Goal: Task Accomplishment & Management: Manage account settings

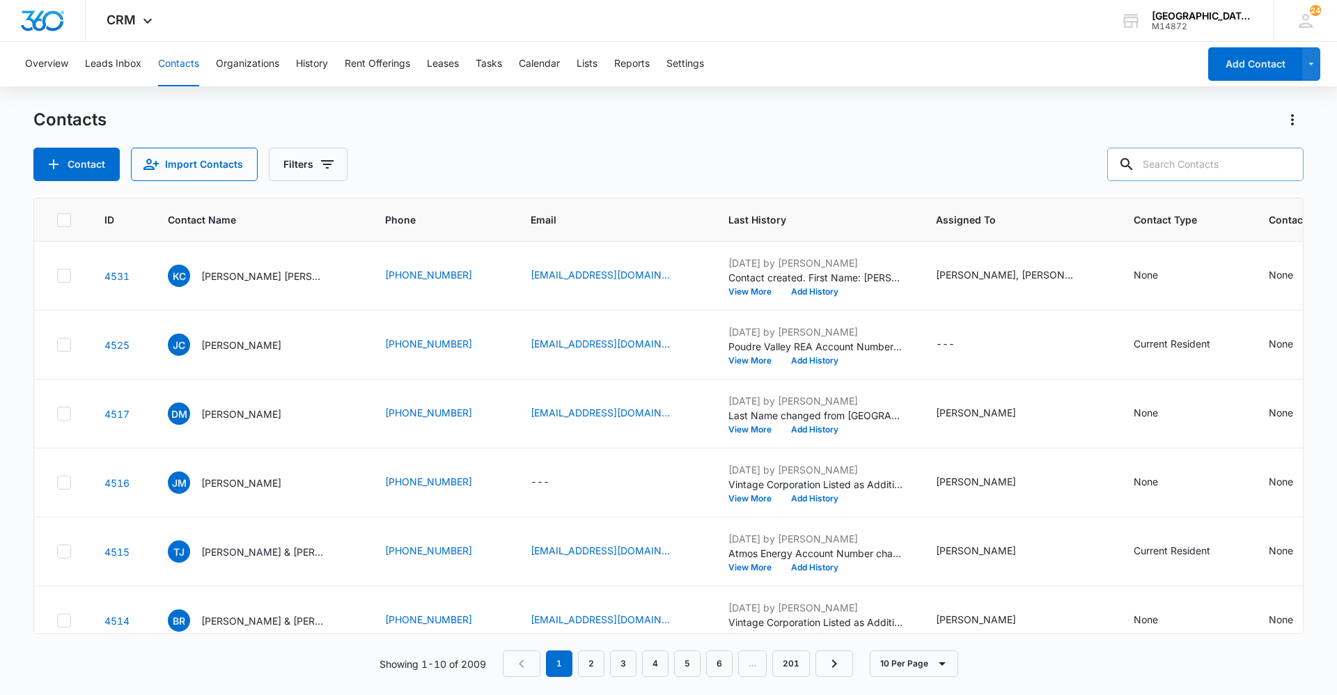
click at [1181, 174] on input "text" at bounding box center [1206, 164] width 196 height 33
type input "[PERSON_NAME]"
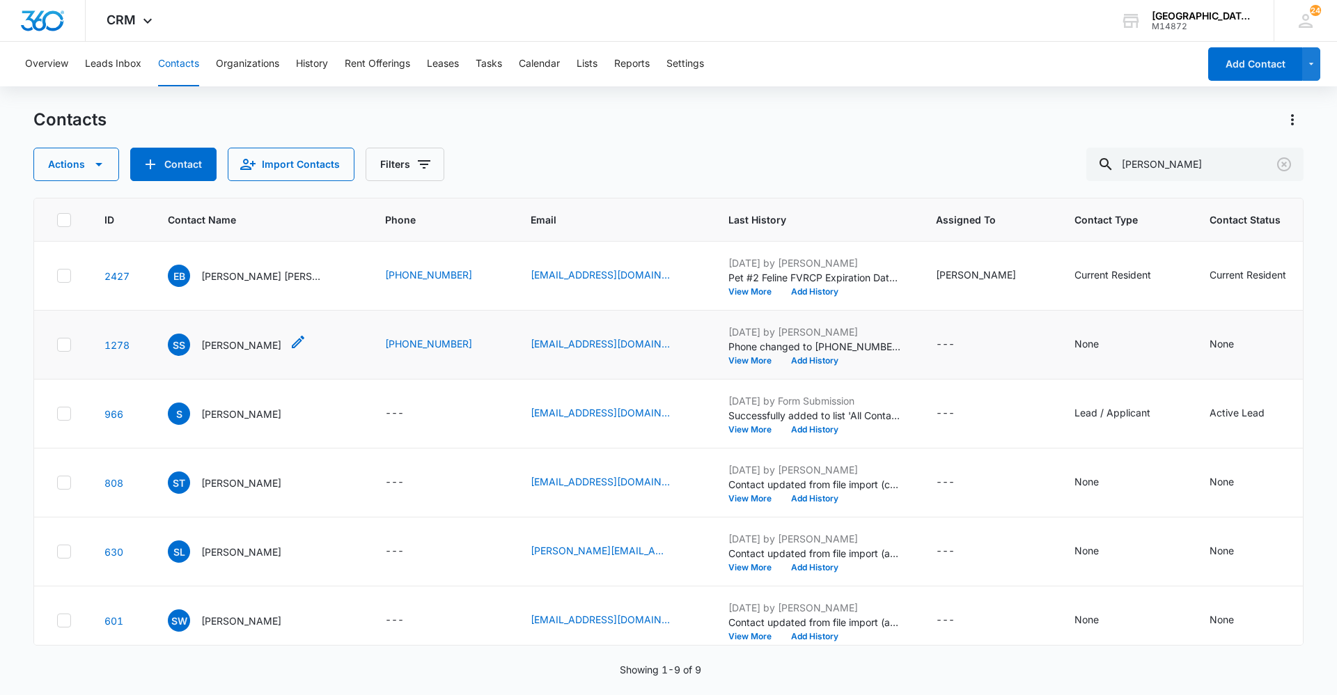
click at [232, 351] on p "[PERSON_NAME]" at bounding box center [241, 345] width 80 height 15
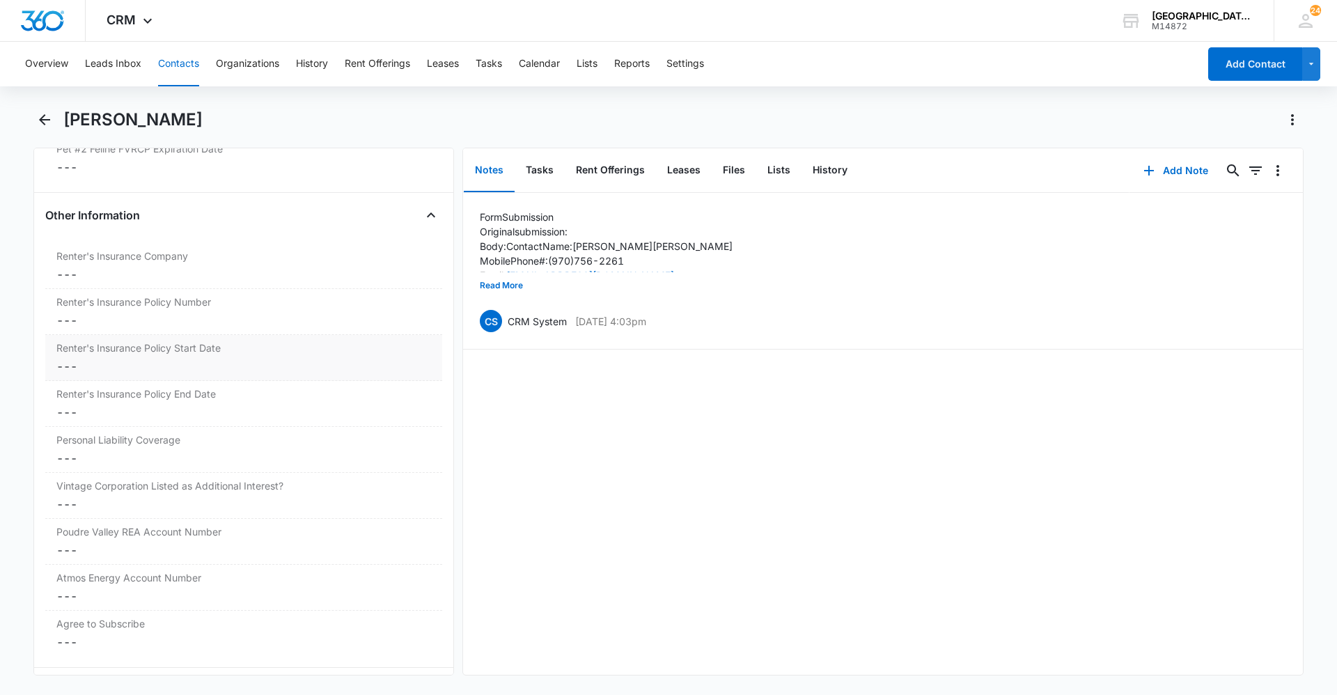
scroll to position [2851, 0]
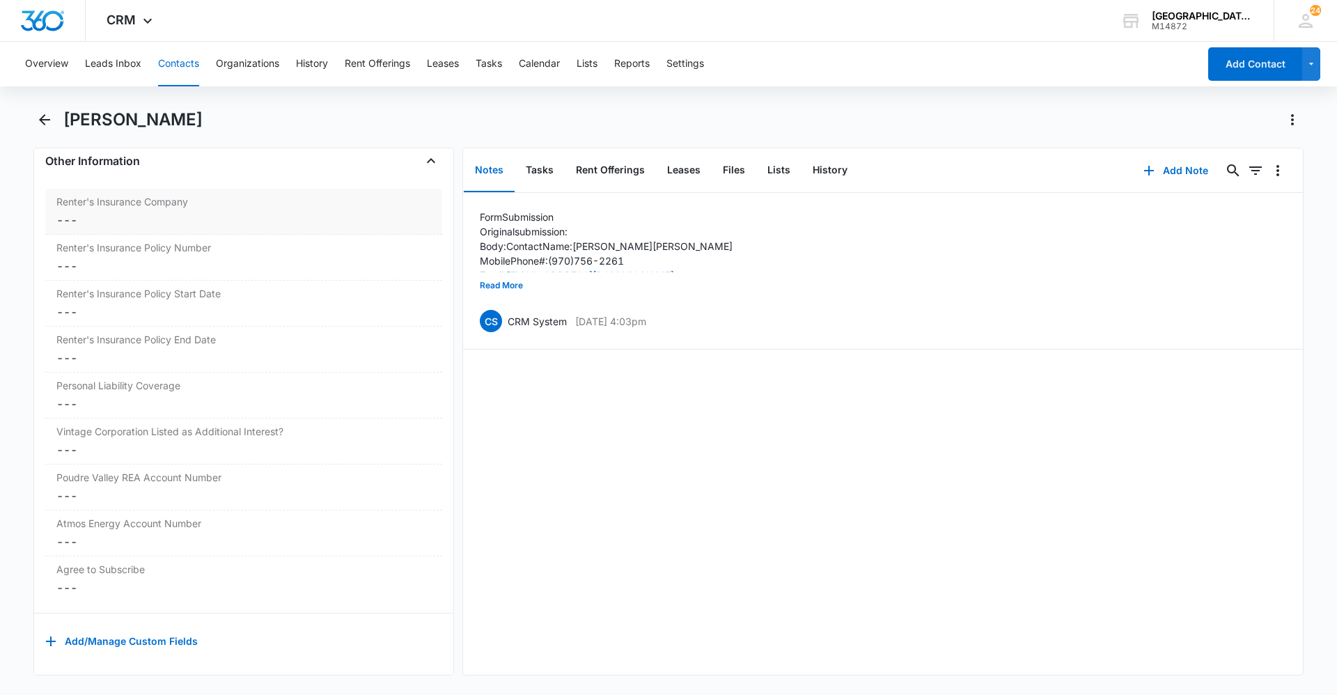
click at [187, 200] on div "Renter's Insurance Company Cancel Save Changes ---" at bounding box center [243, 212] width 397 height 46
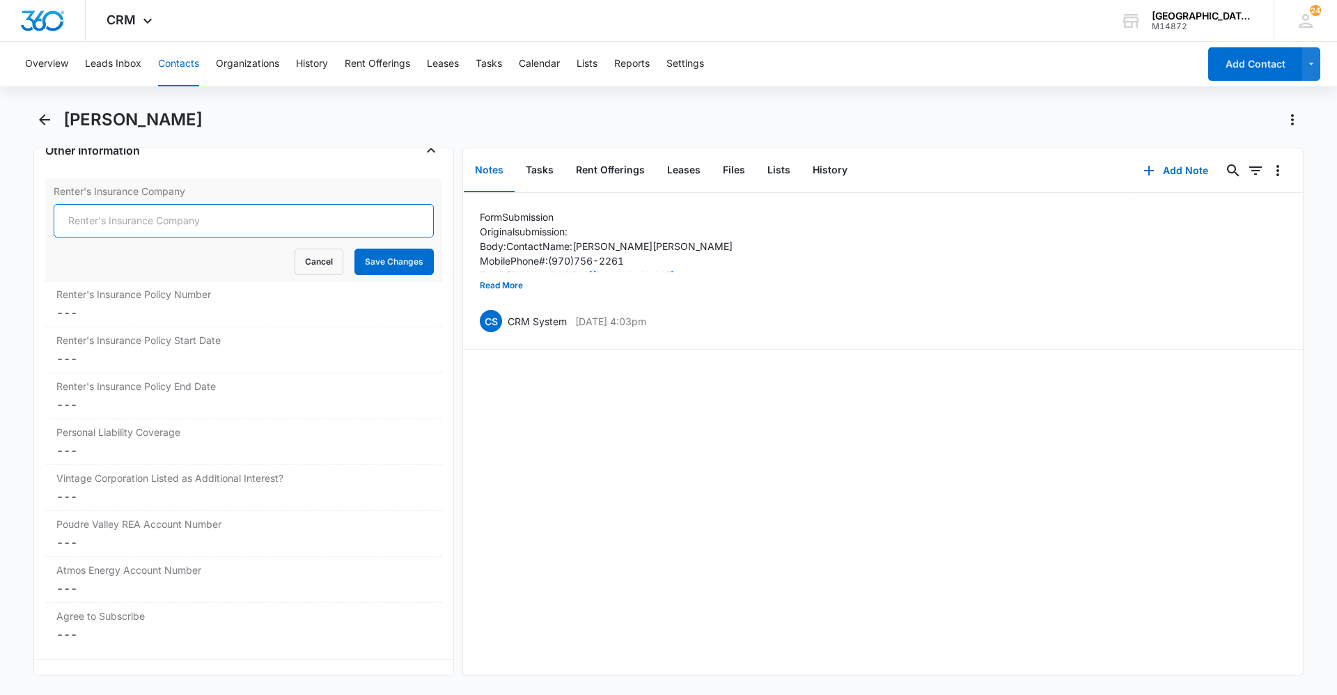
click at [183, 229] on input "Renter's Insurance Company" at bounding box center [244, 220] width 380 height 33
type input "s"
type input "Allstate"
click at [370, 261] on button "Save Changes" at bounding box center [394, 262] width 79 height 26
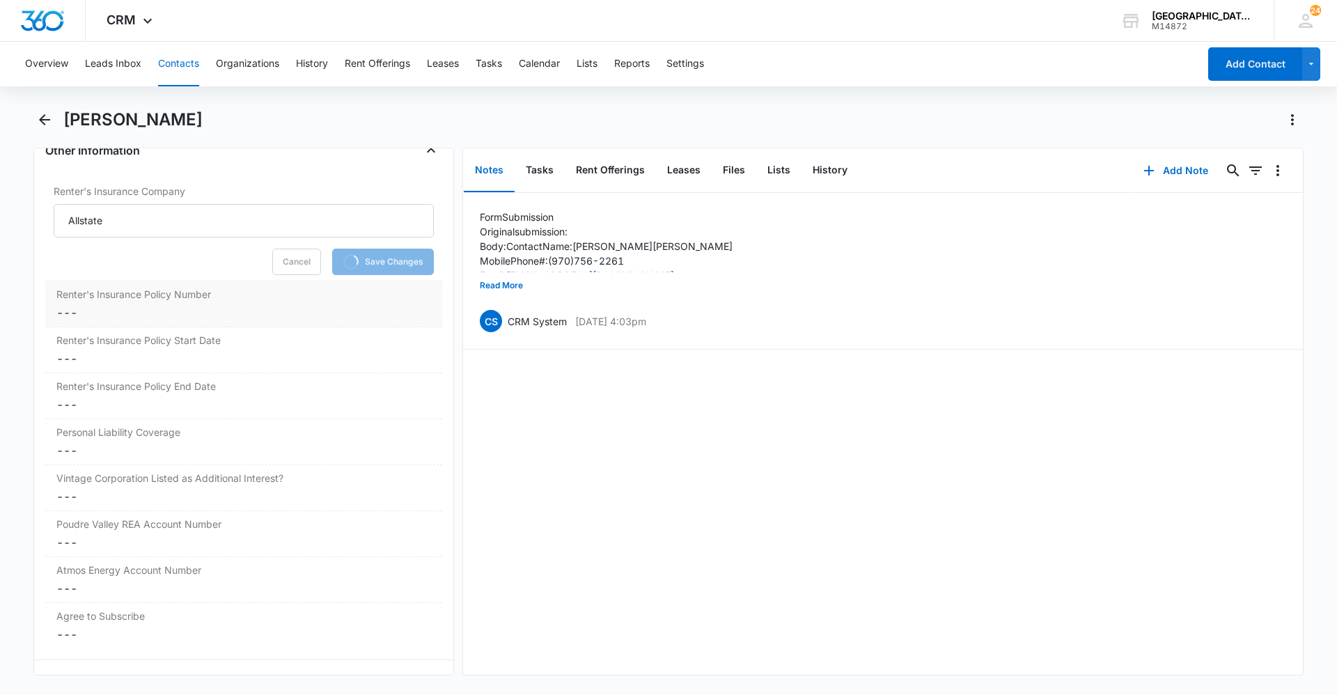
click at [184, 304] on dd "Cancel Save Changes ---" at bounding box center [243, 312] width 375 height 17
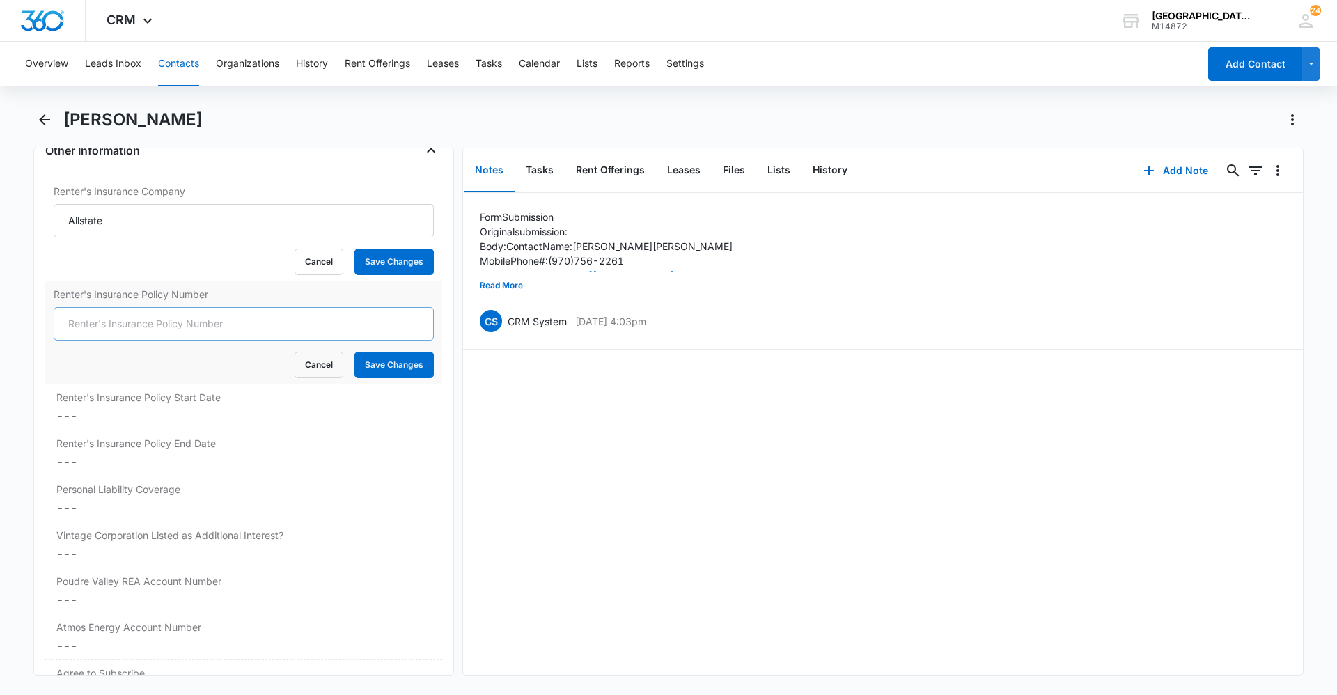
click at [172, 317] on input "Renter's Insurance Policy Number" at bounding box center [244, 323] width 380 height 33
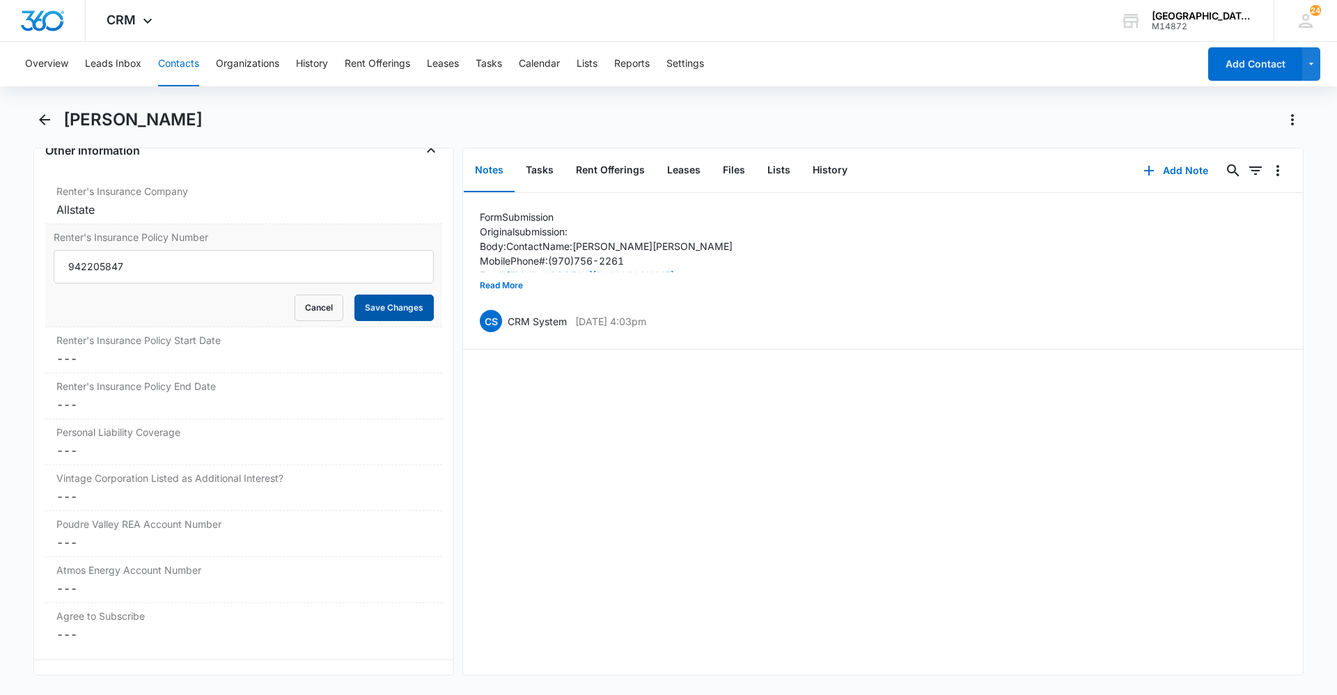
type input "942205847"
click at [373, 310] on button "Save Changes" at bounding box center [394, 308] width 79 height 26
click at [231, 358] on dd "Cancel Save Changes ---" at bounding box center [243, 358] width 375 height 17
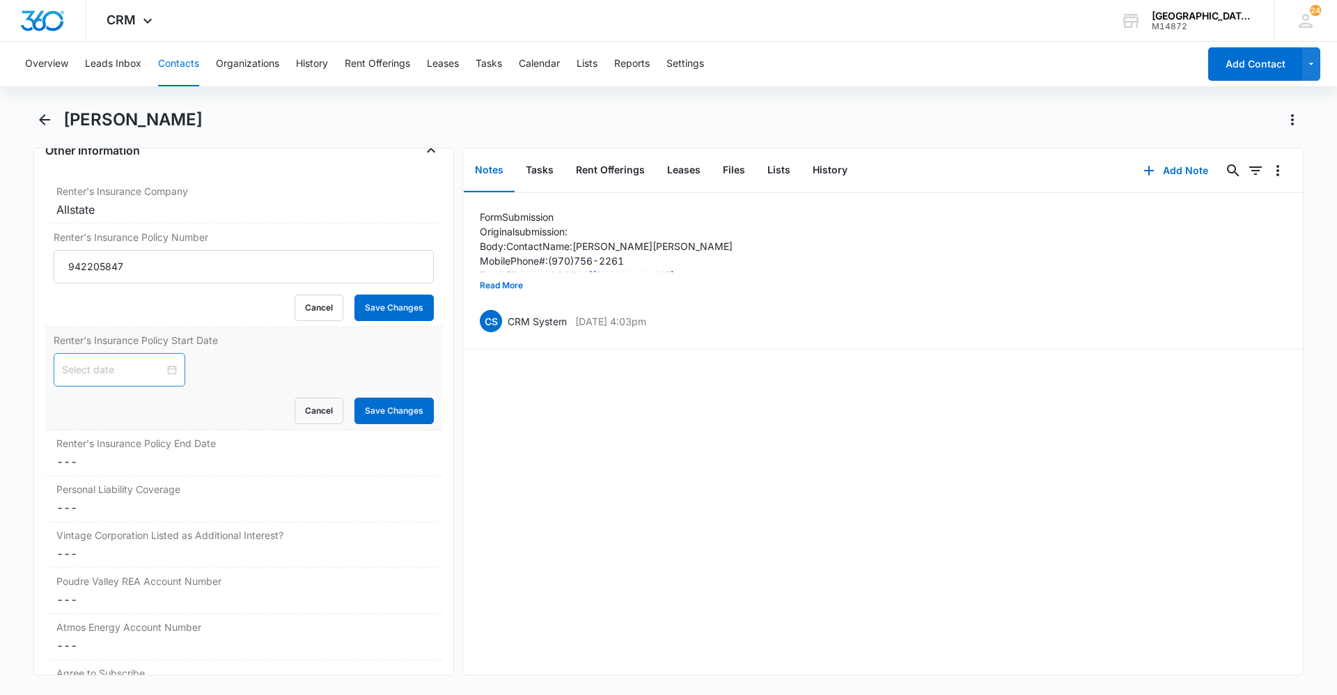
click at [129, 363] on input at bounding box center [113, 369] width 102 height 15
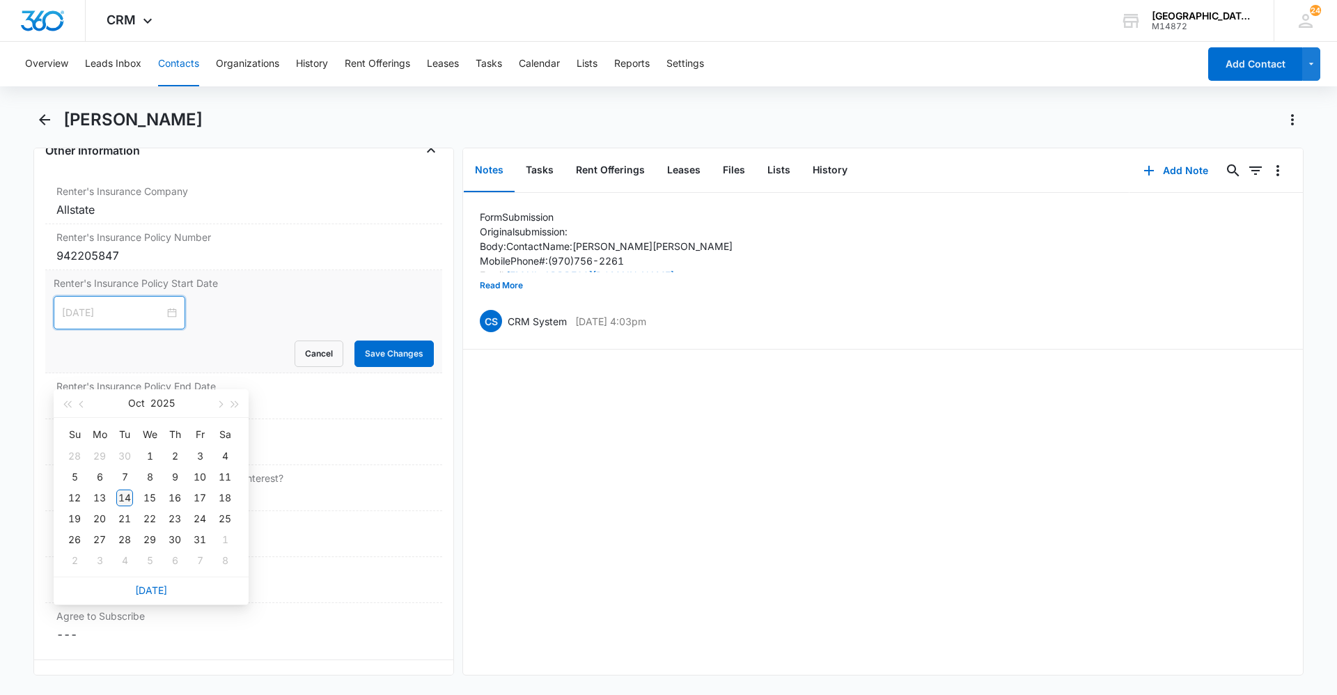
type input "[DATE]"
click at [128, 499] on div "14" at bounding box center [124, 498] width 17 height 17
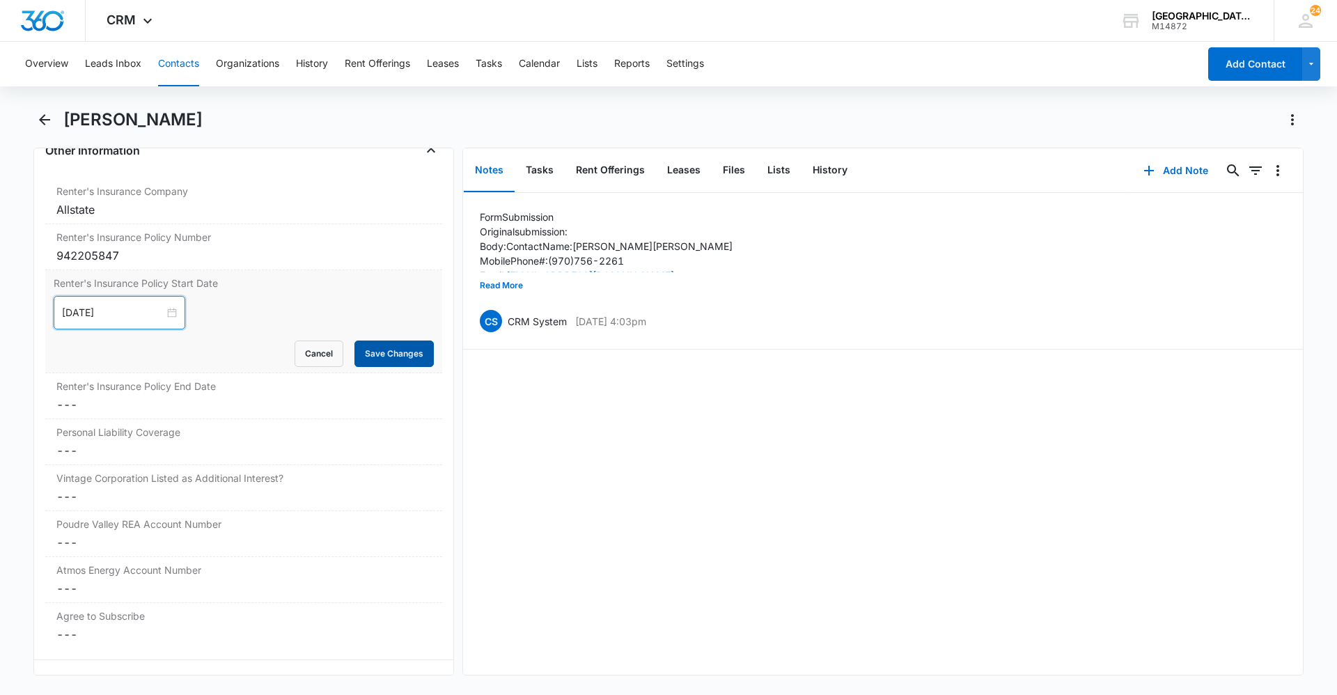
click at [370, 365] on button "Save Changes" at bounding box center [394, 354] width 79 height 26
click at [182, 394] on div "Renter's Insurance Policy End Date Cancel Save Changes ---" at bounding box center [243, 396] width 397 height 46
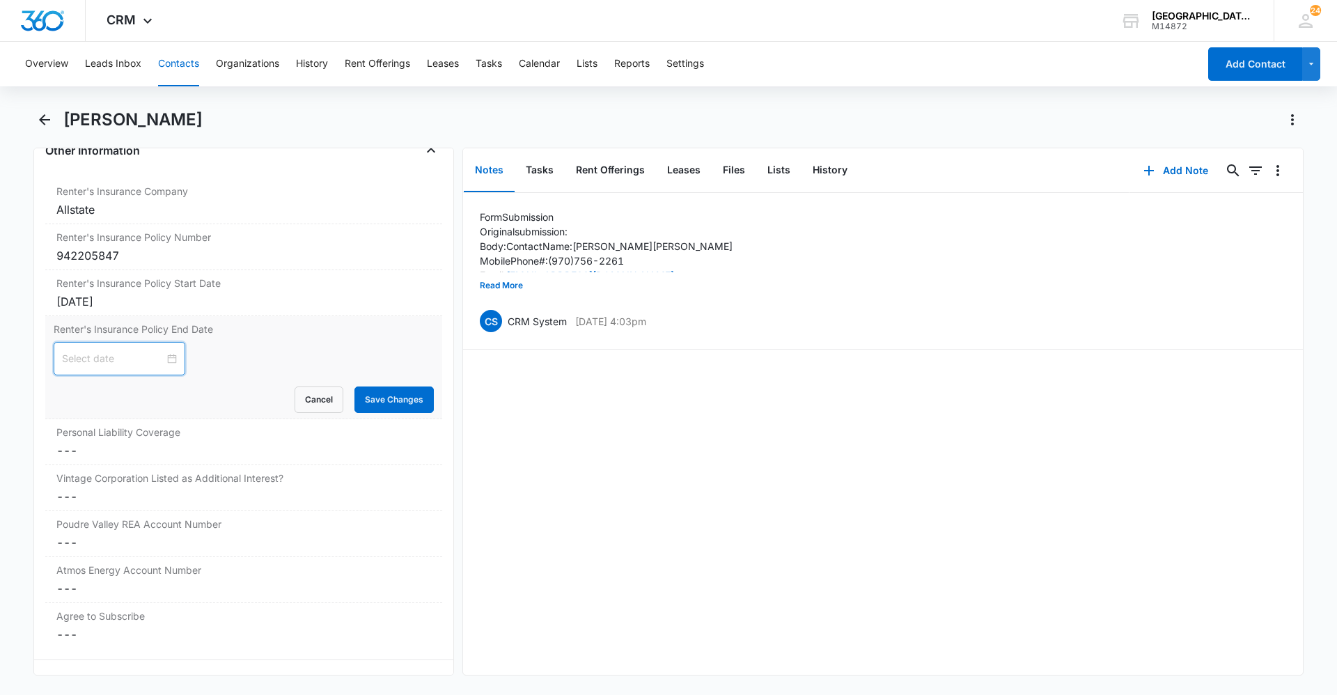
click at [118, 357] on input at bounding box center [113, 358] width 102 height 15
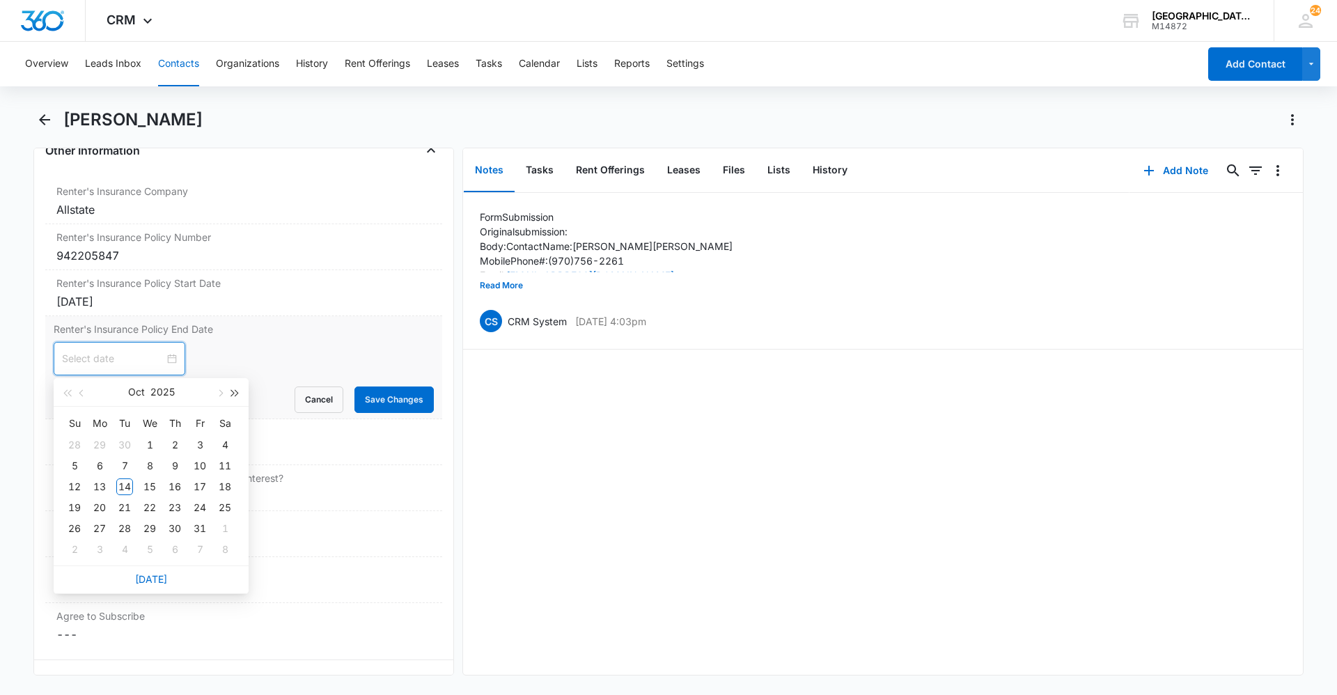
click at [233, 394] on span "button" at bounding box center [235, 393] width 7 height 7
type input "[DATE]"
click at [148, 484] on div "14" at bounding box center [149, 487] width 17 height 17
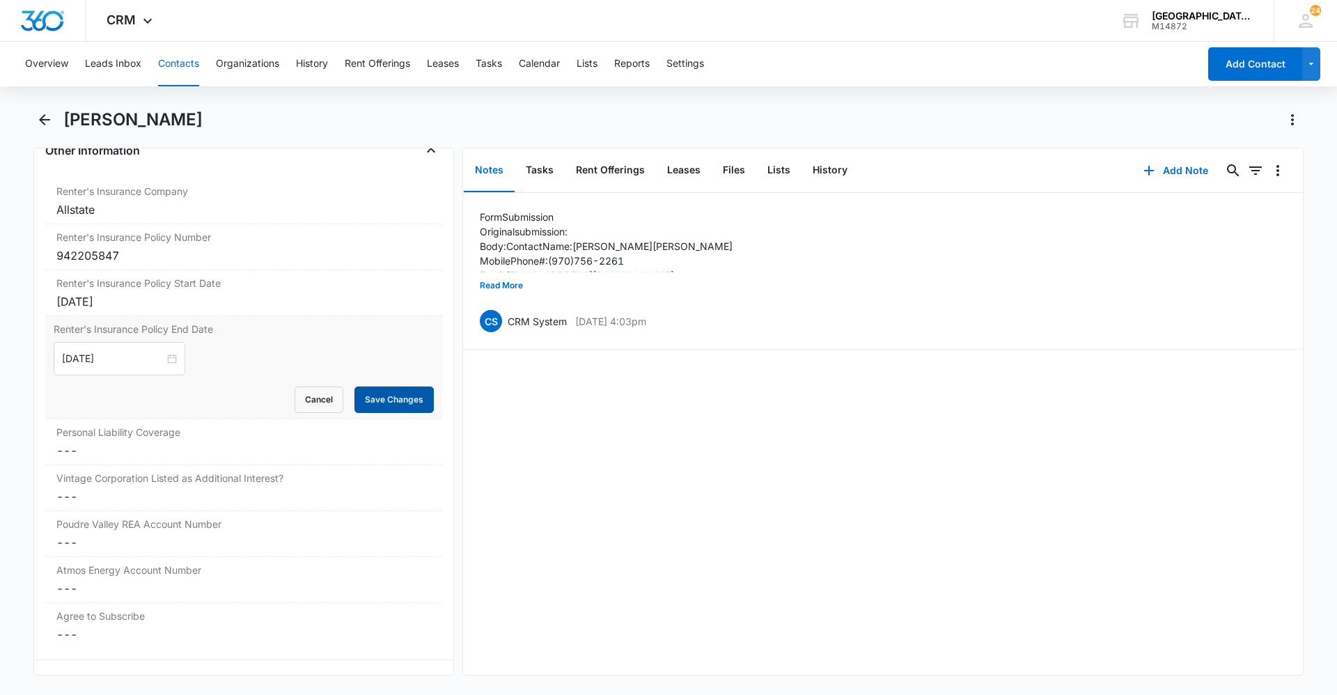
click at [362, 398] on button "Save Changes" at bounding box center [394, 400] width 79 height 26
click at [116, 436] on label "Personal Liability Coverage" at bounding box center [243, 432] width 375 height 15
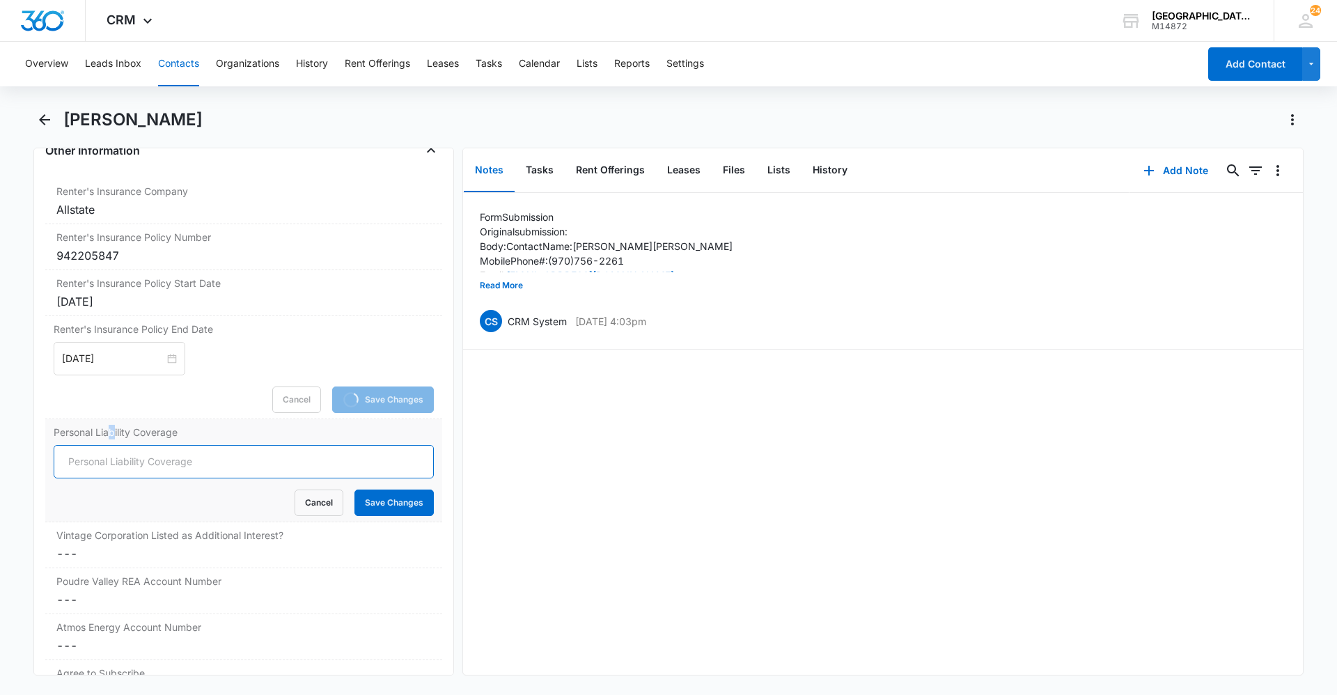
drag, startPoint x: 116, startPoint y: 436, endPoint x: 122, endPoint y: 469, distance: 33.3
click at [122, 471] on input "Personal Liability Coverage" at bounding box center [244, 461] width 380 height 33
type input "300000"
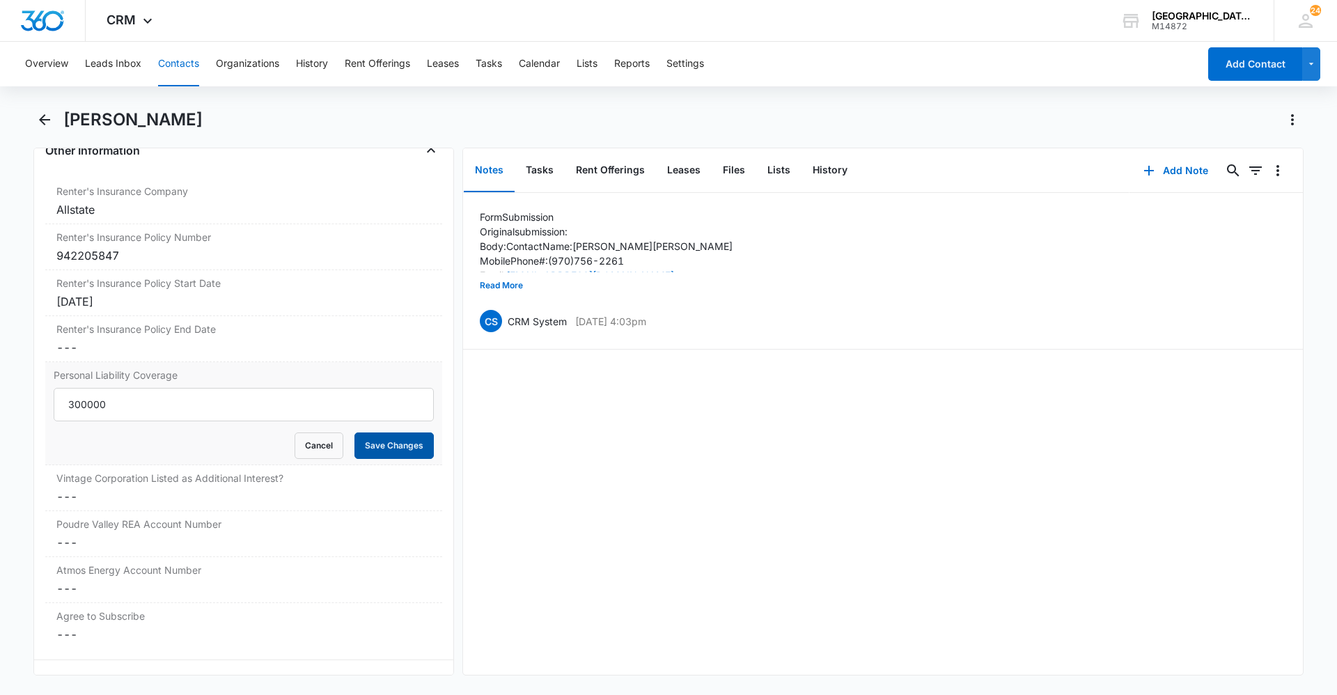
click at [393, 458] on button "Save Changes" at bounding box center [394, 446] width 79 height 26
click at [253, 496] on dd "Cancel Save Changes ---" at bounding box center [243, 496] width 375 height 17
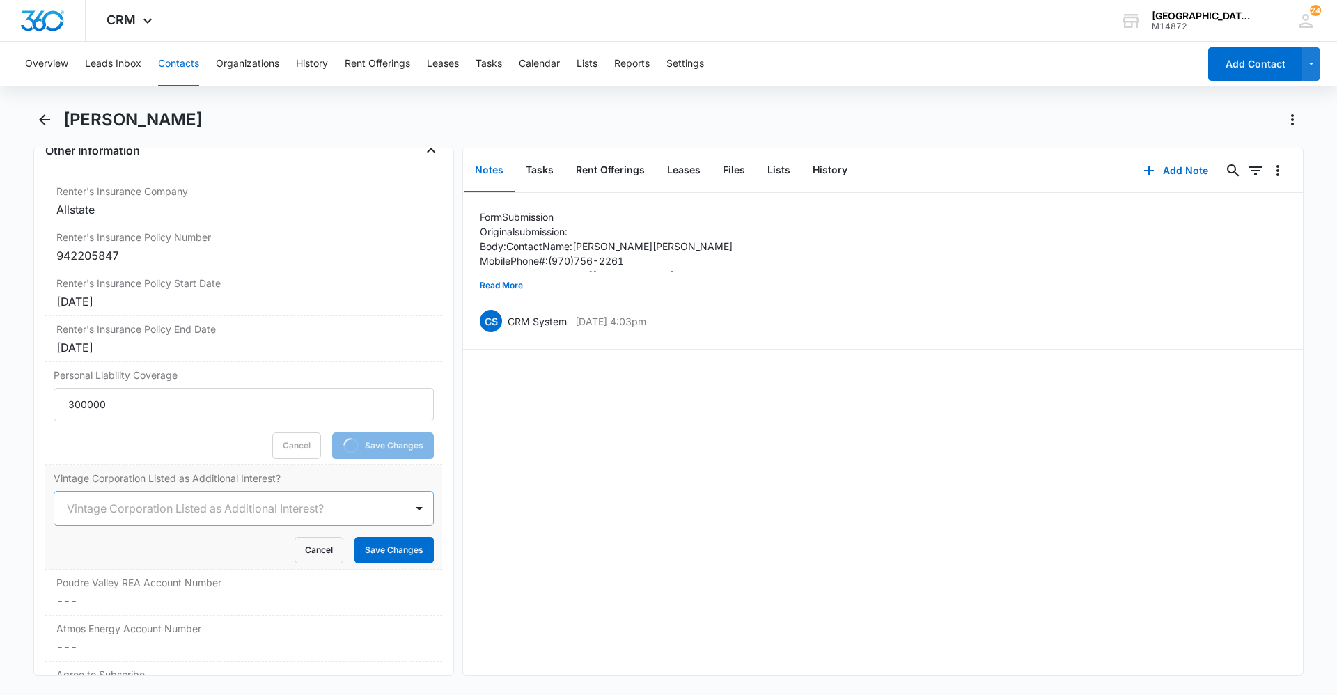
click at [192, 511] on div at bounding box center [227, 509] width 320 height 20
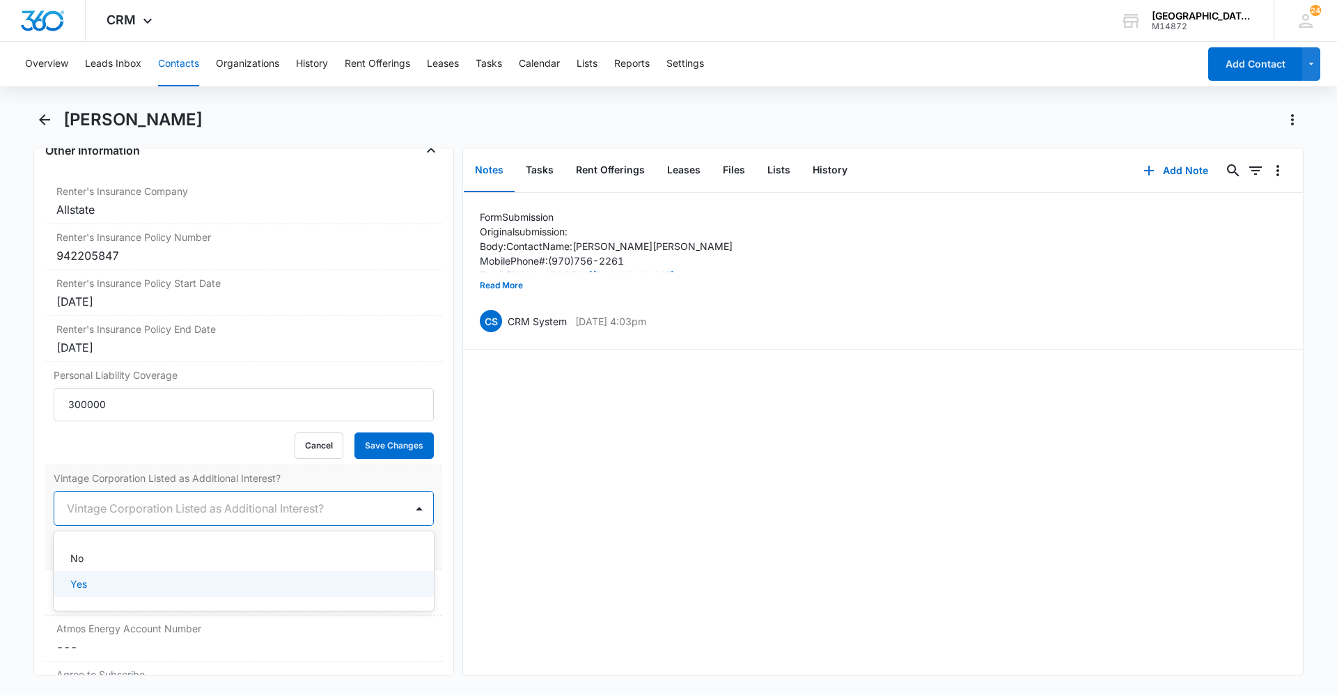
click at [116, 573] on div "Yes" at bounding box center [244, 584] width 380 height 26
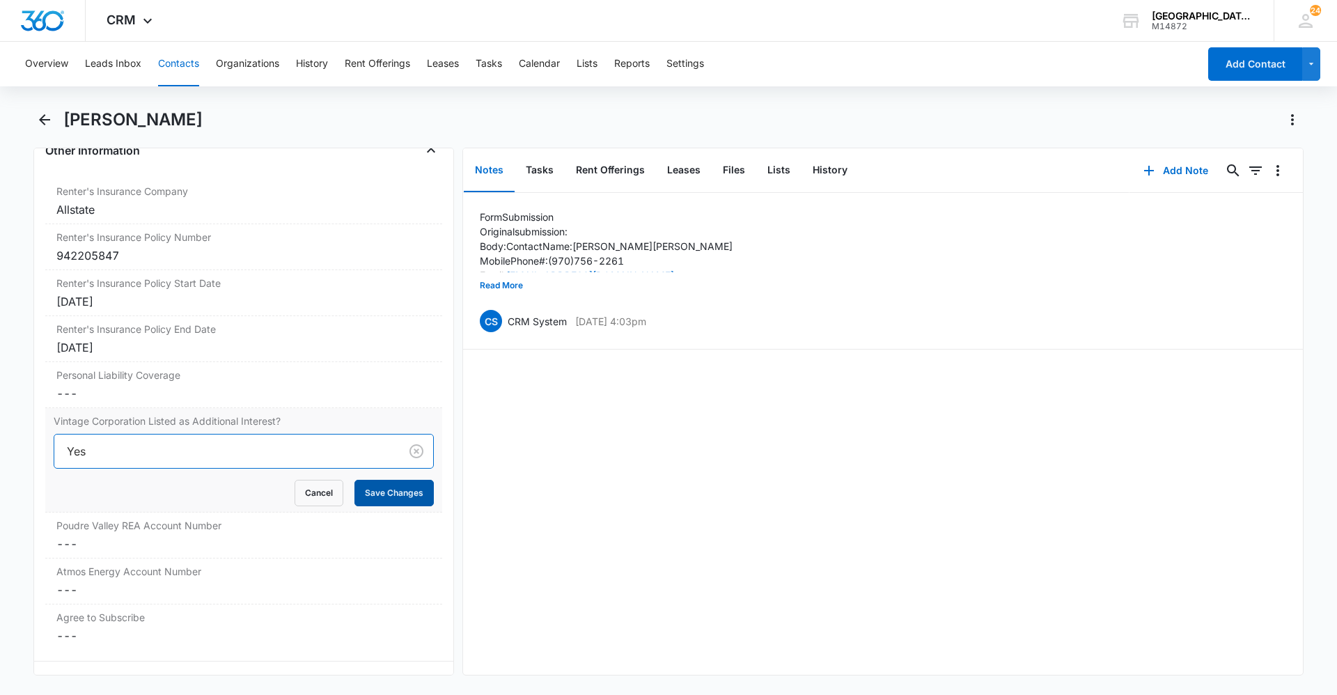
click at [383, 495] on button "Save Changes" at bounding box center [394, 493] width 79 height 26
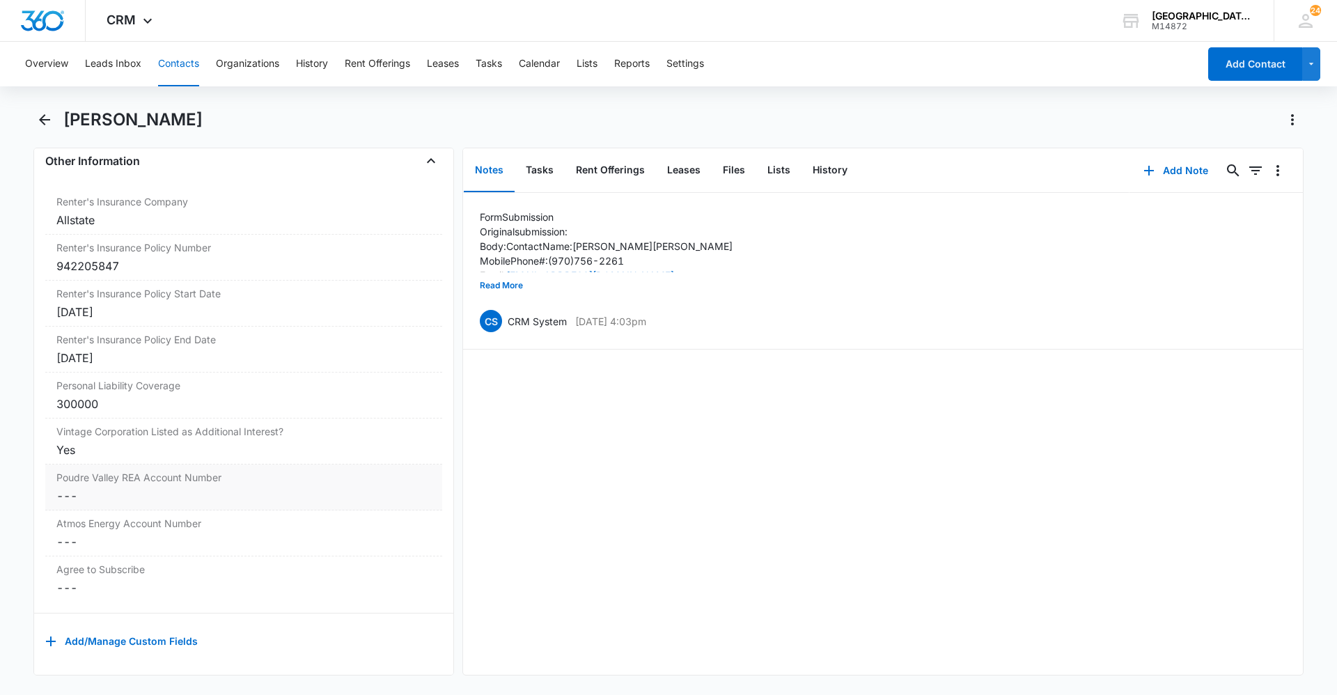
click at [164, 488] on dd "Cancel Save Changes ---" at bounding box center [243, 496] width 375 height 17
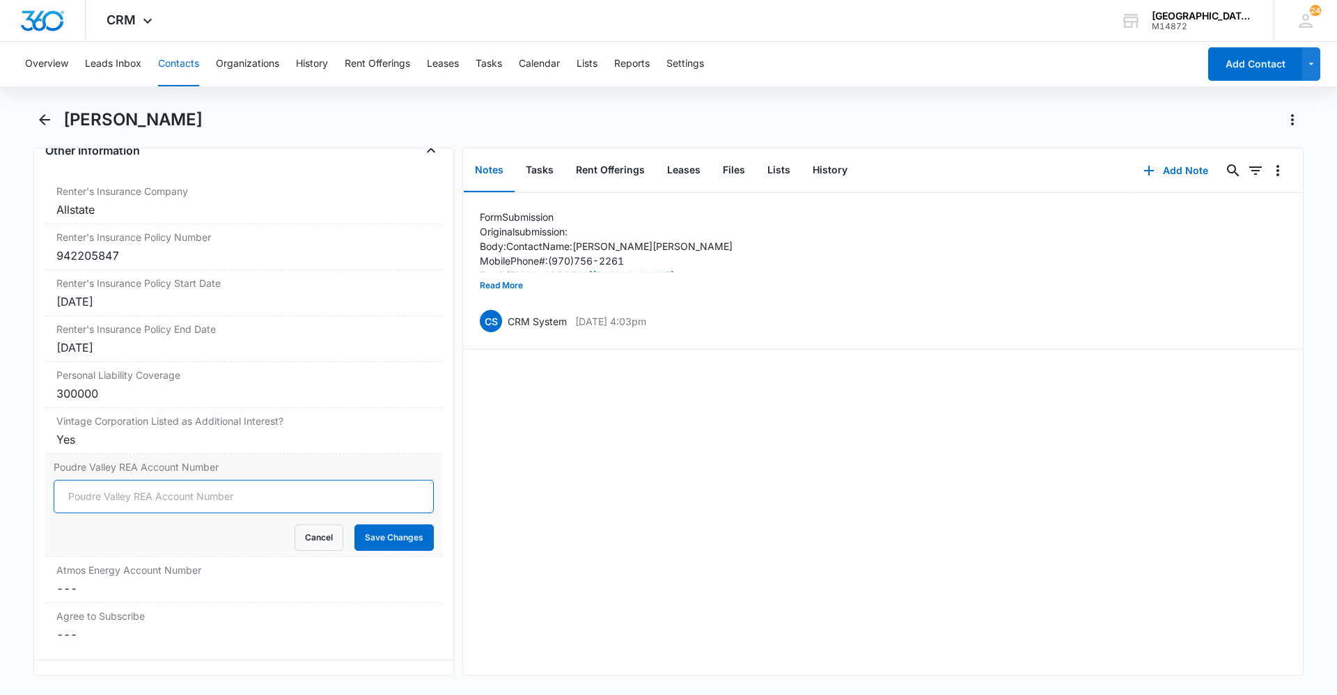
click at [164, 495] on input "Poudre Valley REA Account Number" at bounding box center [244, 496] width 380 height 33
type input "67116010"
click at [397, 533] on button "Save Changes" at bounding box center [394, 538] width 79 height 26
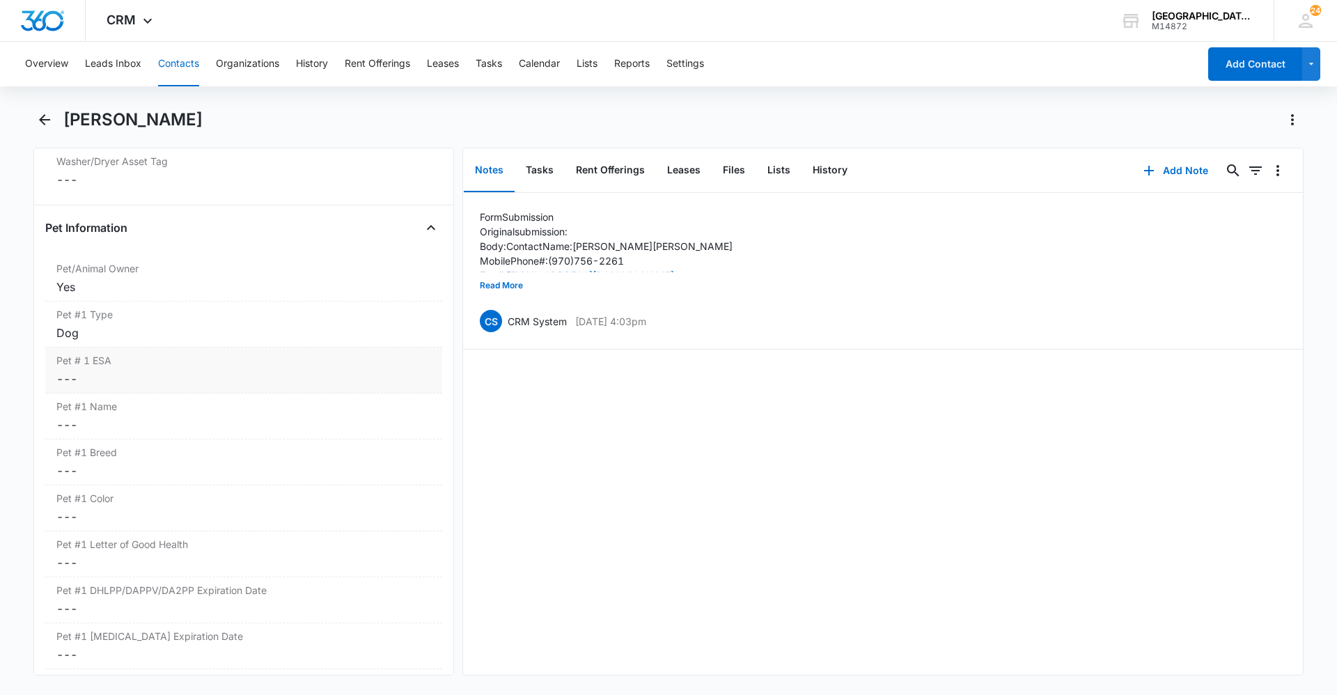
scroll to position [1737, 0]
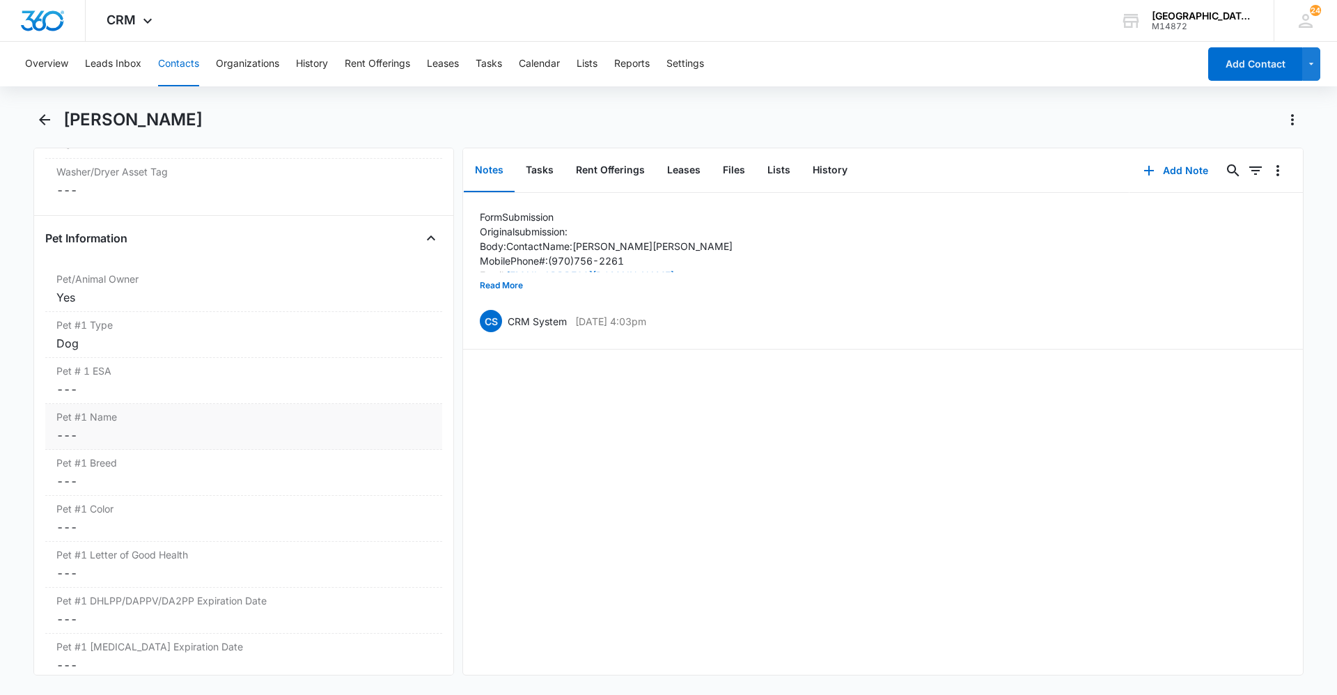
click at [129, 430] on dd "Cancel Save Changes ---" at bounding box center [243, 435] width 375 height 17
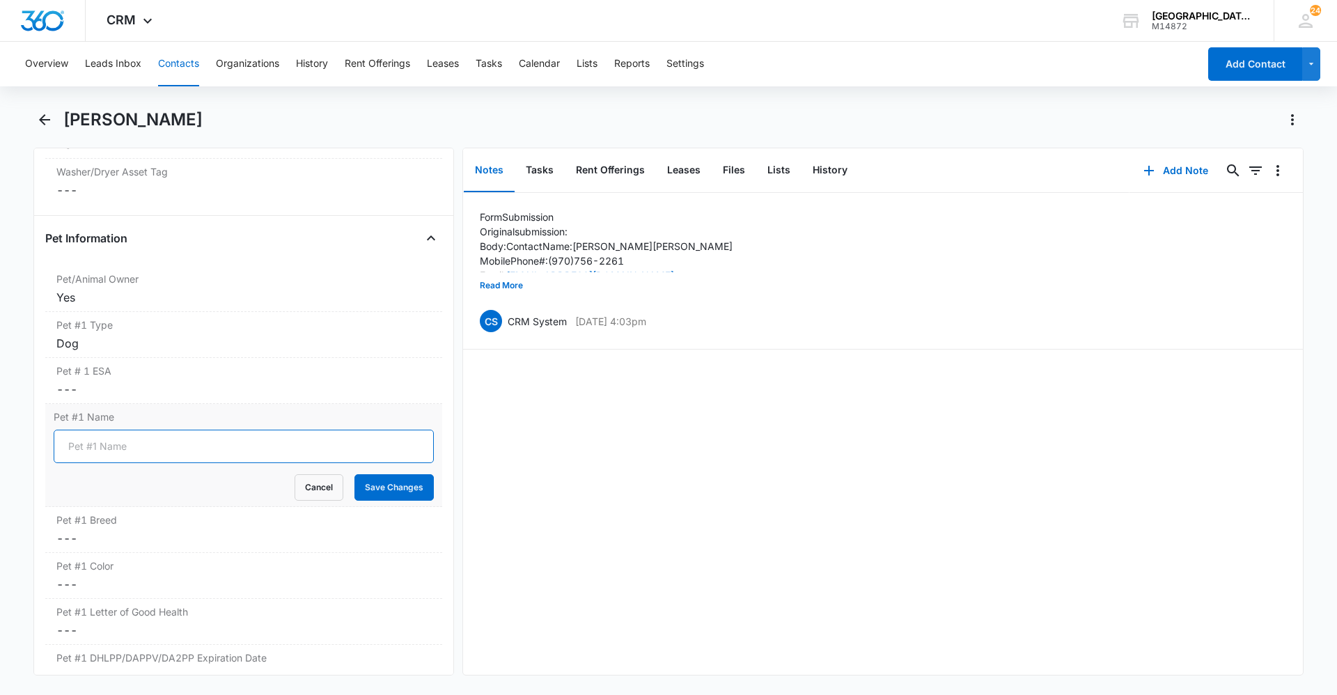
click at [134, 440] on input "Pet #1 Name" at bounding box center [244, 446] width 380 height 33
type input "[PERSON_NAME]"
click at [393, 494] on button "Save Changes" at bounding box center [394, 487] width 79 height 26
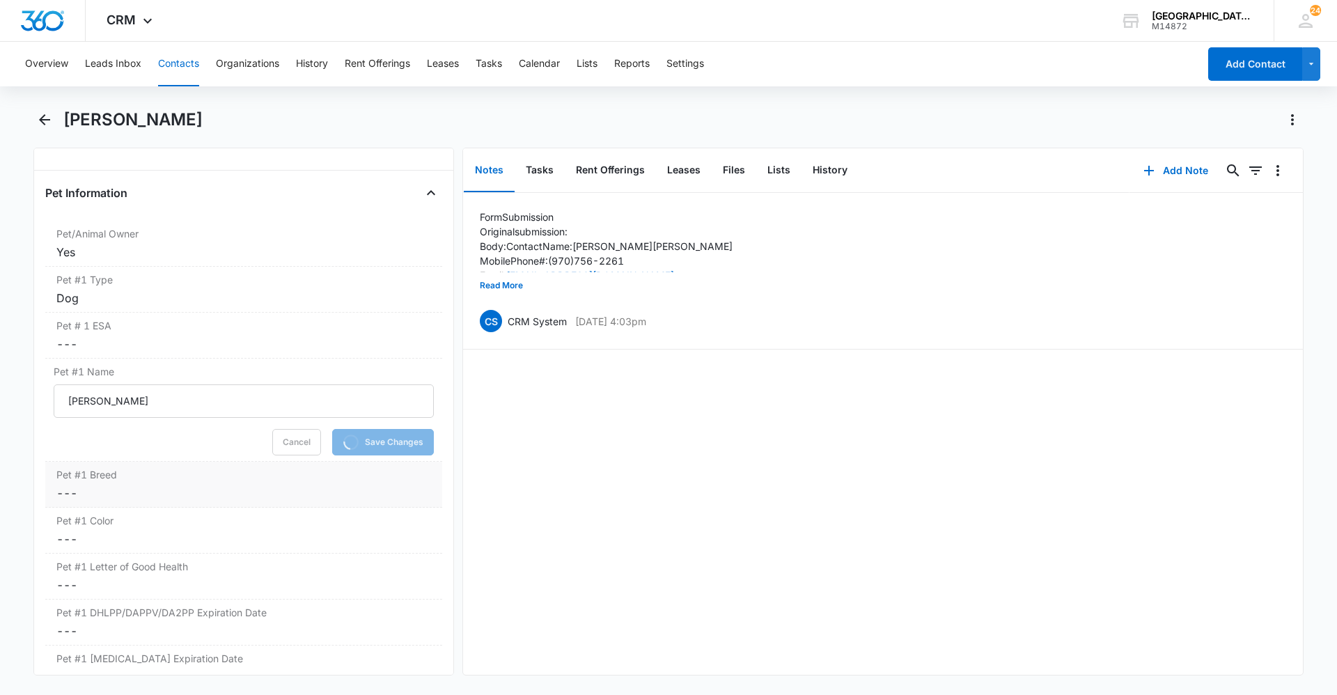
scroll to position [1806, 0]
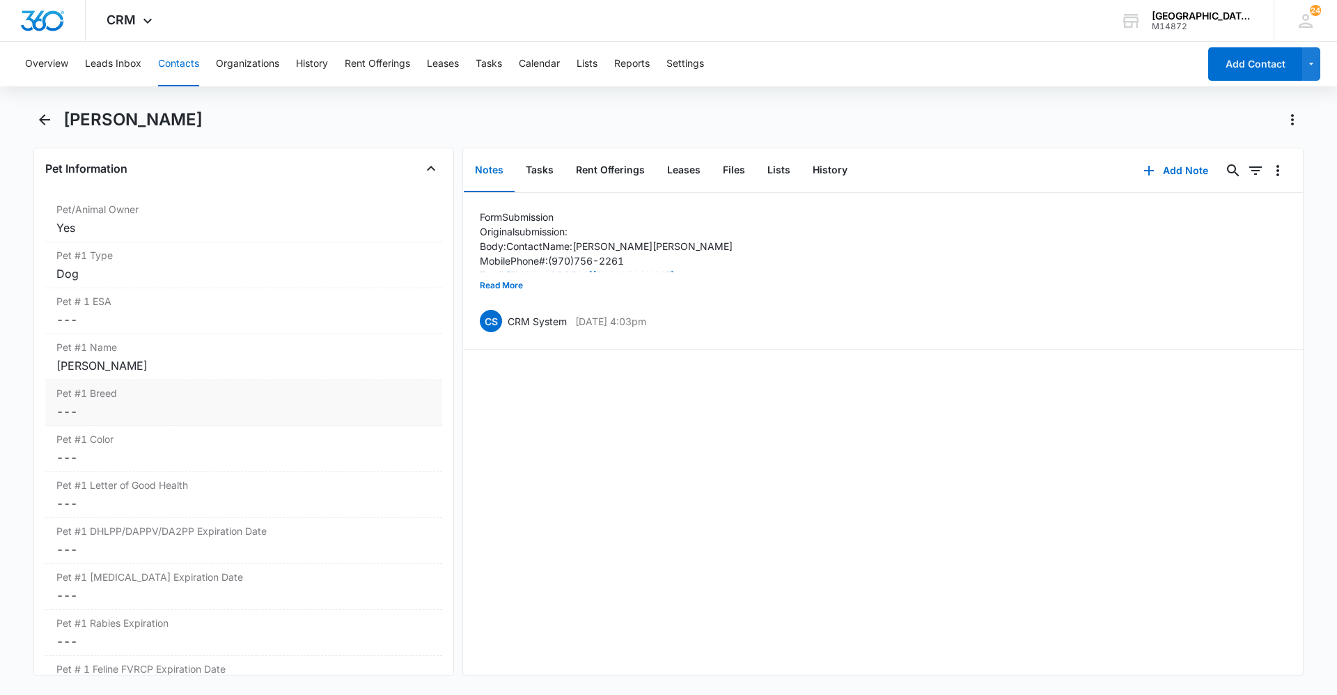
click at [158, 408] on dd "Cancel Save Changes ---" at bounding box center [243, 411] width 375 height 17
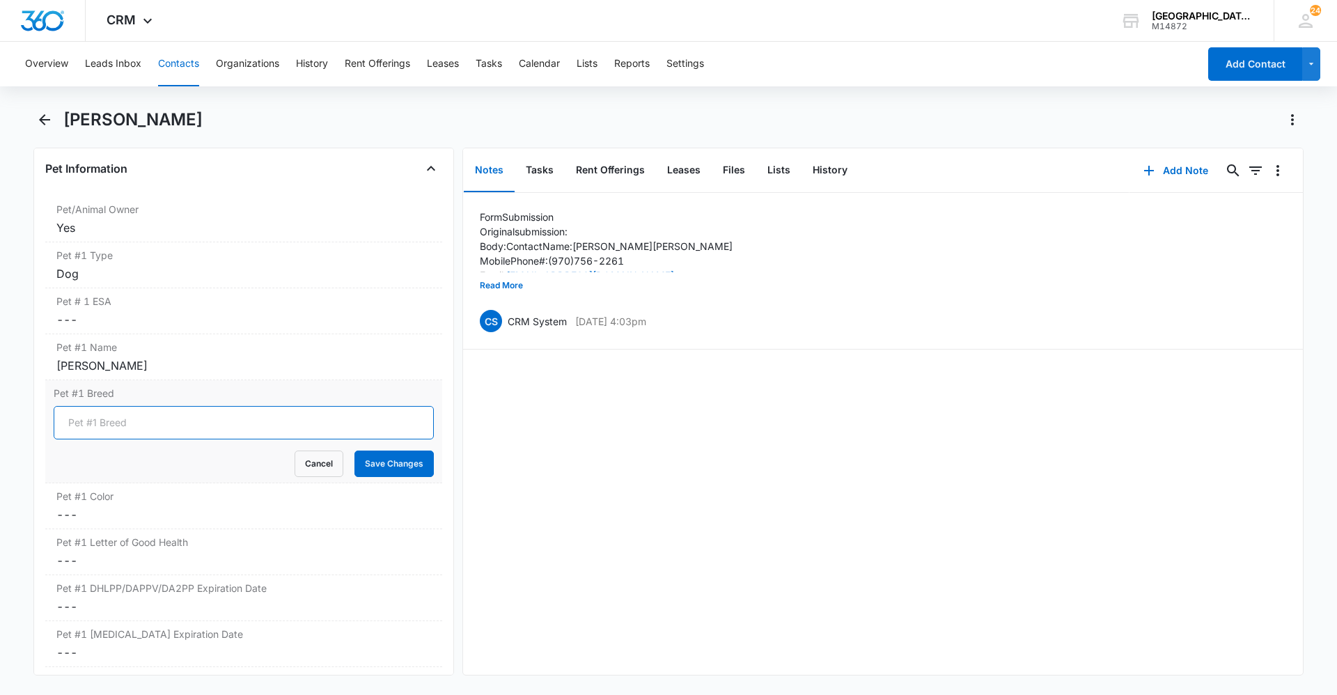
click at [153, 415] on input "Pet #1 Breed" at bounding box center [244, 422] width 380 height 33
type input "Pit/Lab"
click at [377, 468] on button "Save Changes" at bounding box center [394, 464] width 79 height 26
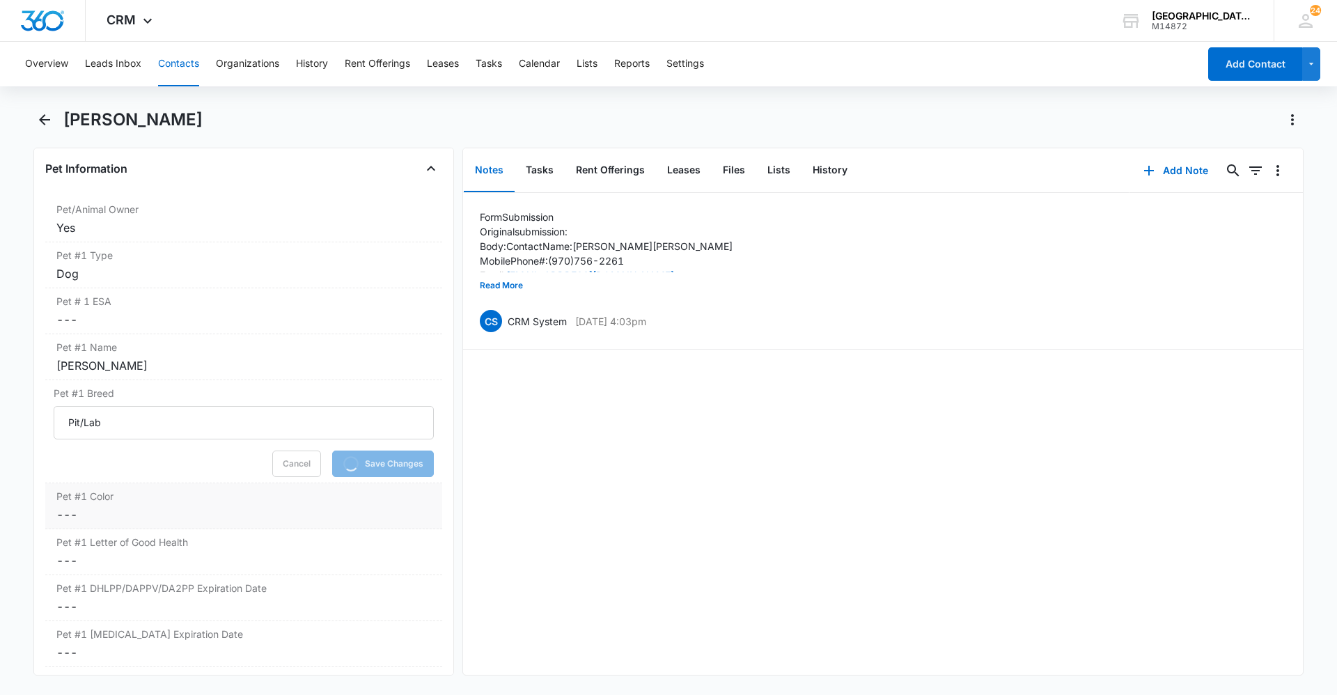
click at [205, 510] on dd "Cancel Save Changes ---" at bounding box center [243, 514] width 375 height 17
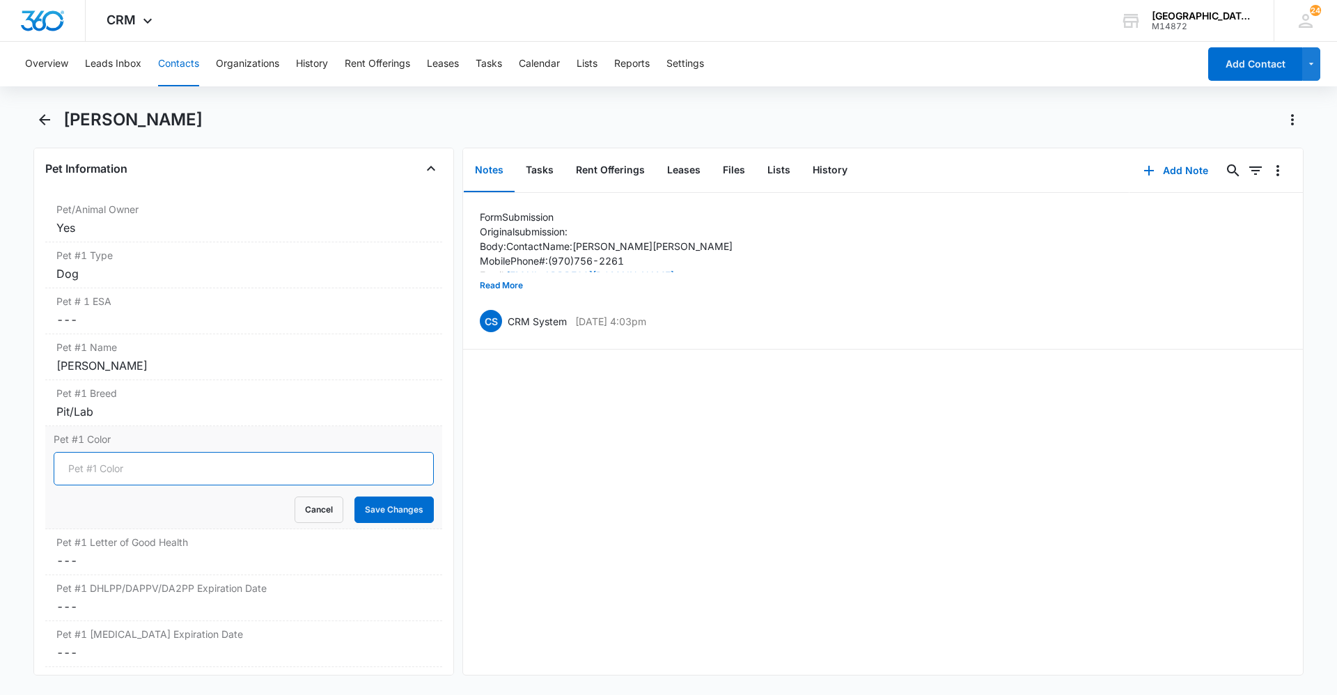
click at [185, 463] on input "Pet #1 Color" at bounding box center [244, 468] width 380 height 33
type input "Gray & White"
click at [393, 503] on button "Save Changes" at bounding box center [394, 510] width 79 height 26
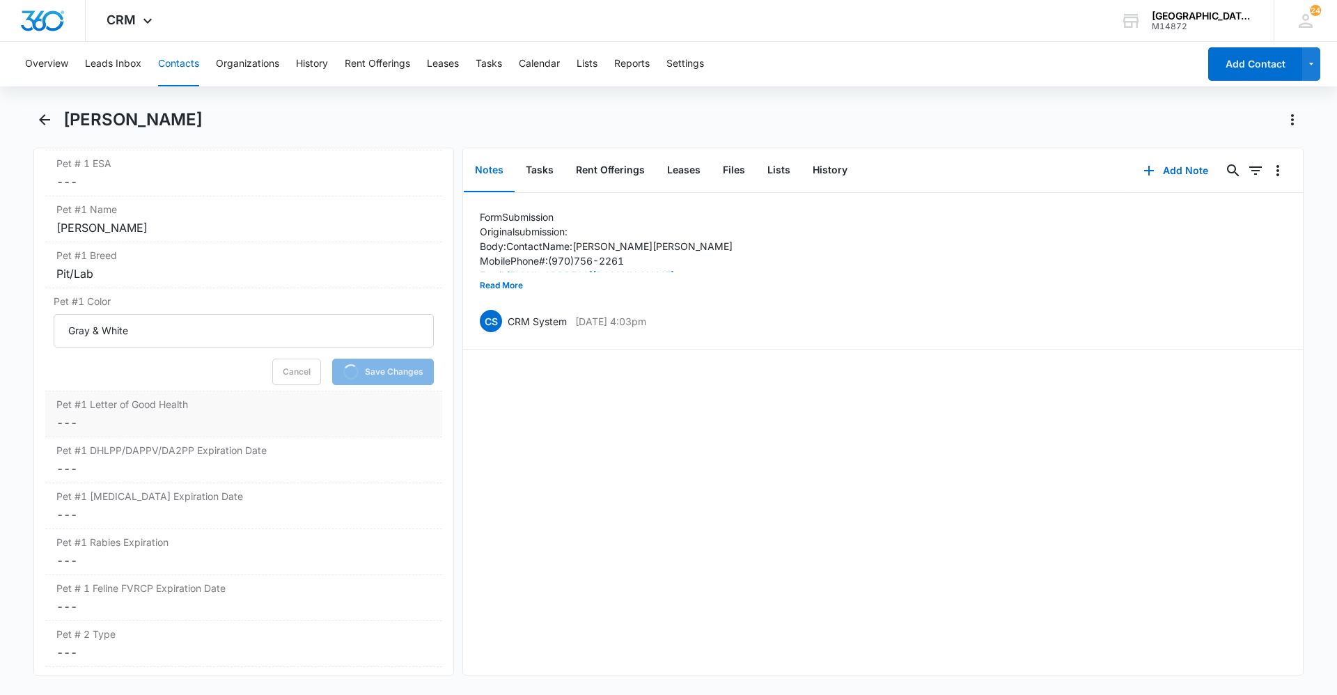
scroll to position [1946, 0]
click at [233, 435] on div "Pet #1 Letter of Good Health Cancel Save Changes ---" at bounding box center [243, 413] width 397 height 46
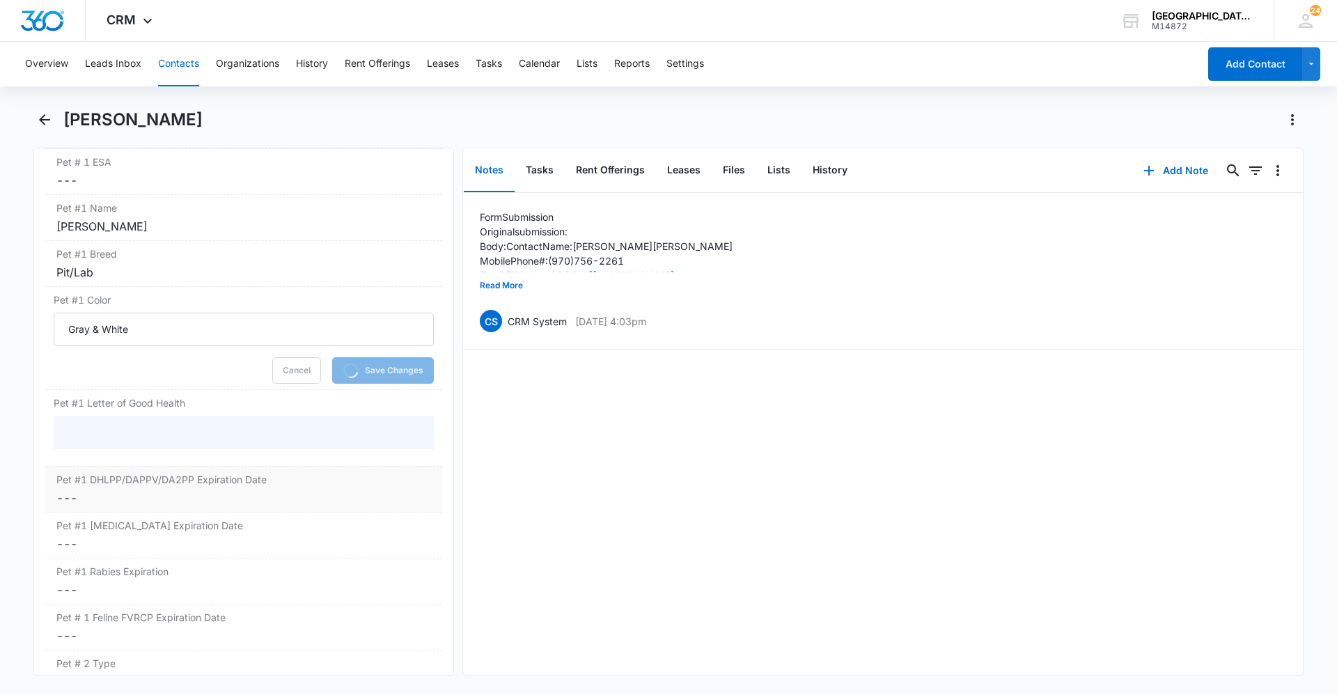
click at [210, 483] on label "Pet #1 DHLPP/DAPPV/DA2PP Expiration Date" at bounding box center [243, 479] width 375 height 15
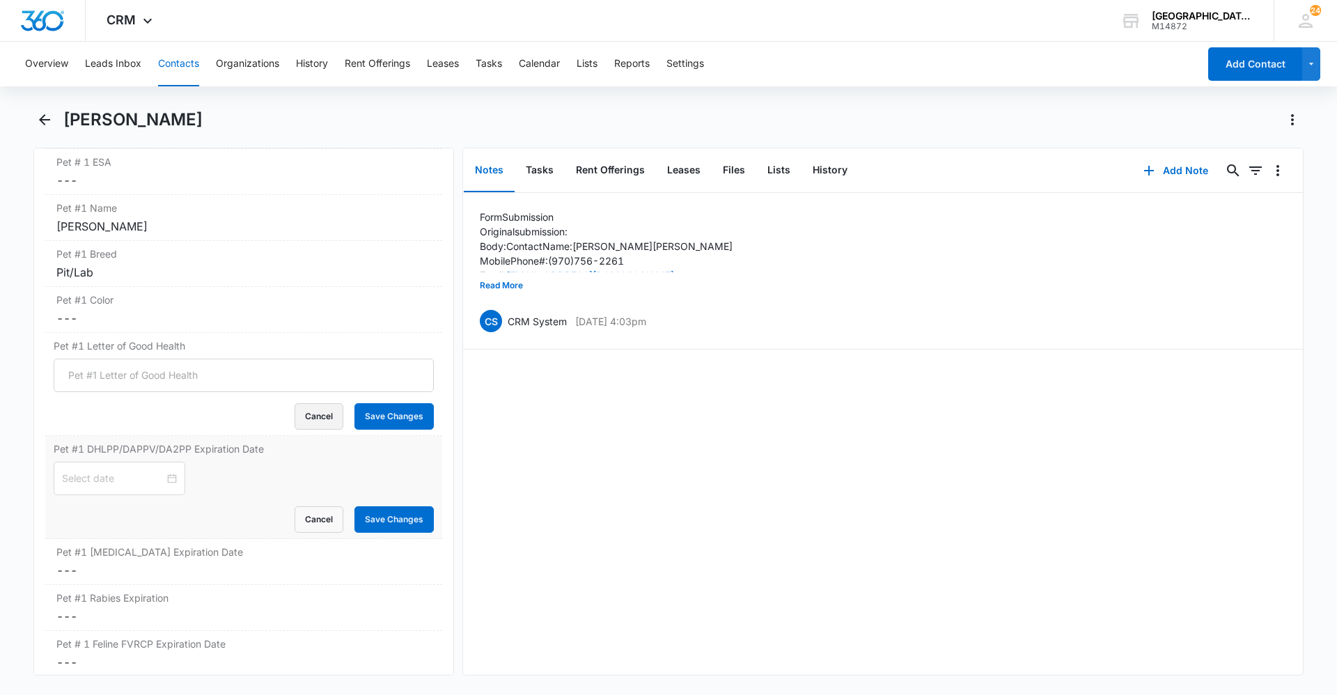
drag, startPoint x: 323, startPoint y: 425, endPoint x: 183, endPoint y: 464, distance: 146.0
click at [323, 425] on button "Cancel" at bounding box center [319, 416] width 49 height 26
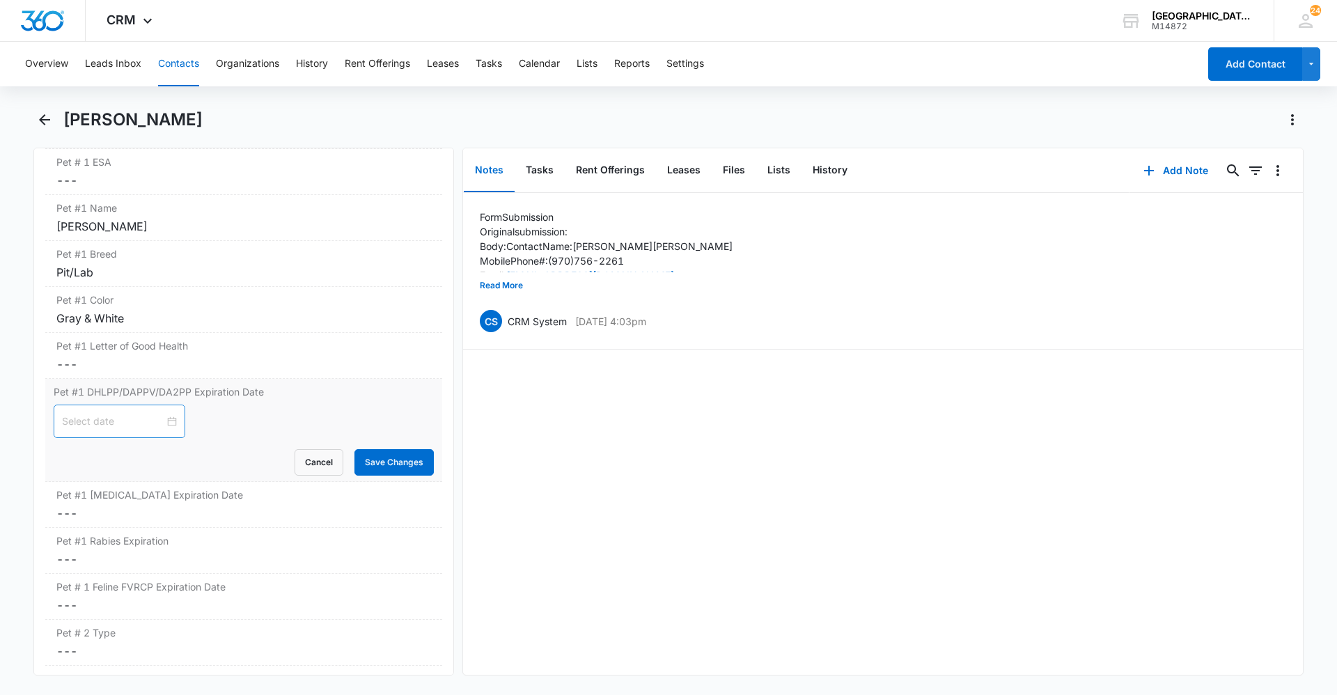
click at [134, 414] on input at bounding box center [113, 421] width 102 height 15
click at [234, 456] on span "button" at bounding box center [235, 456] width 7 height 7
click at [221, 454] on span "button" at bounding box center [219, 456] width 7 height 7
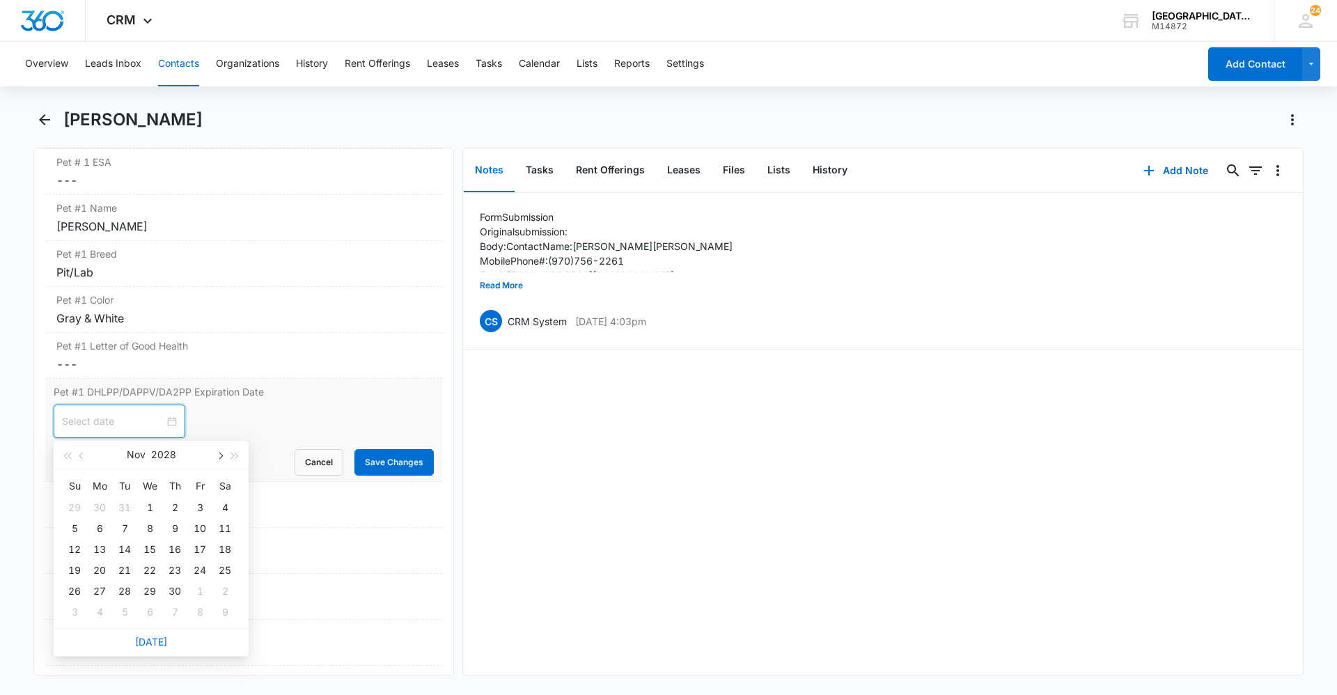
click at [221, 454] on span "button" at bounding box center [219, 456] width 7 height 7
click at [84, 456] on span "button" at bounding box center [82, 456] width 7 height 7
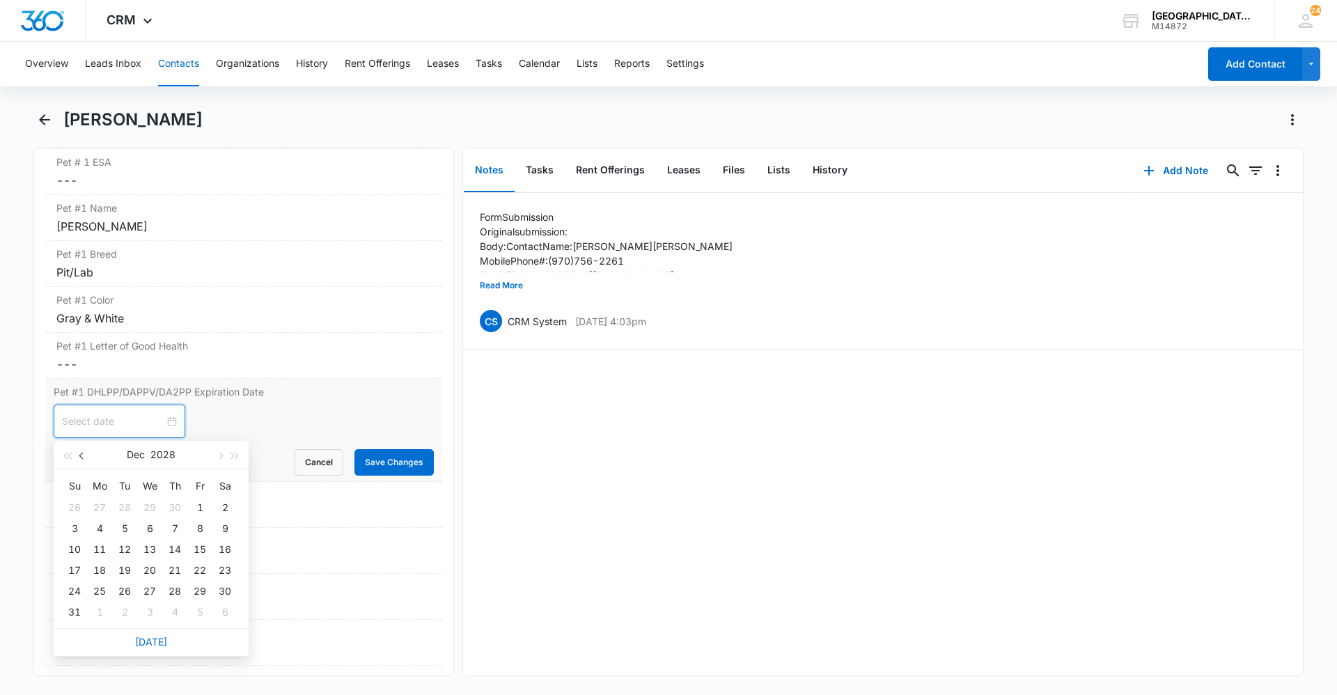
click at [84, 456] on span "button" at bounding box center [82, 456] width 7 height 7
click at [85, 456] on span "button" at bounding box center [82, 456] width 7 height 7
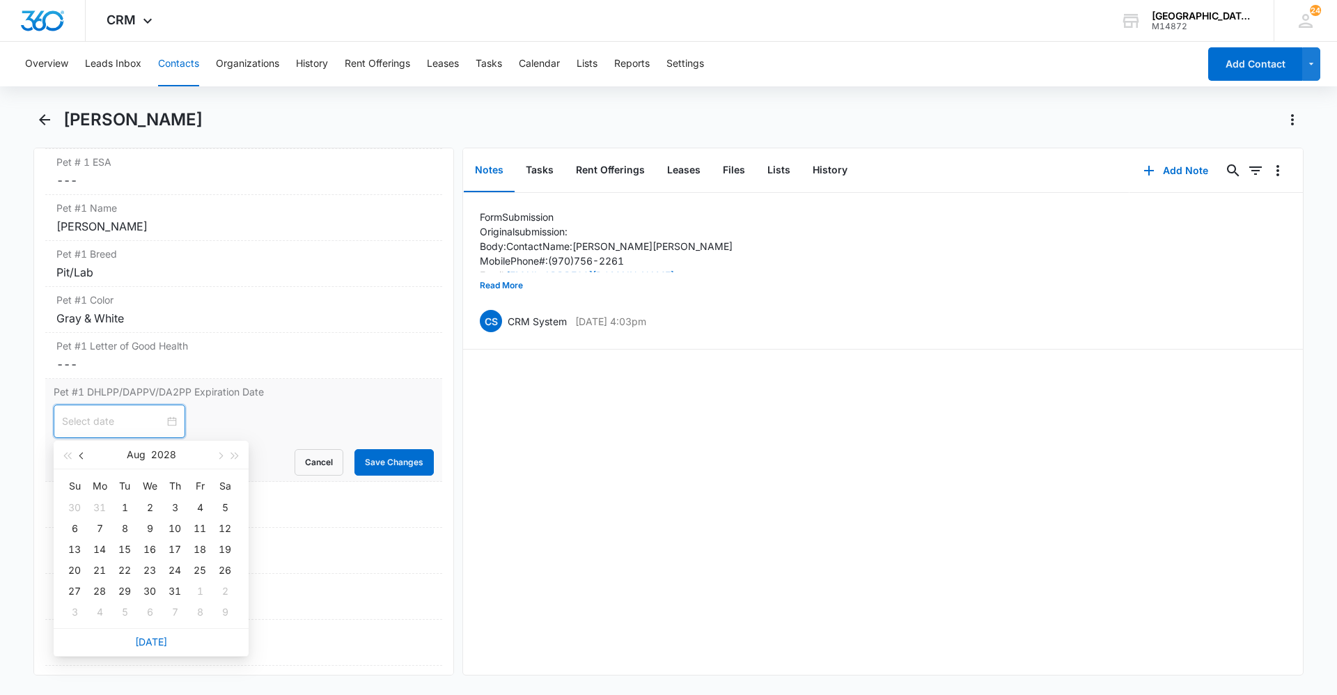
click at [85, 456] on span "button" at bounding box center [82, 456] width 7 height 7
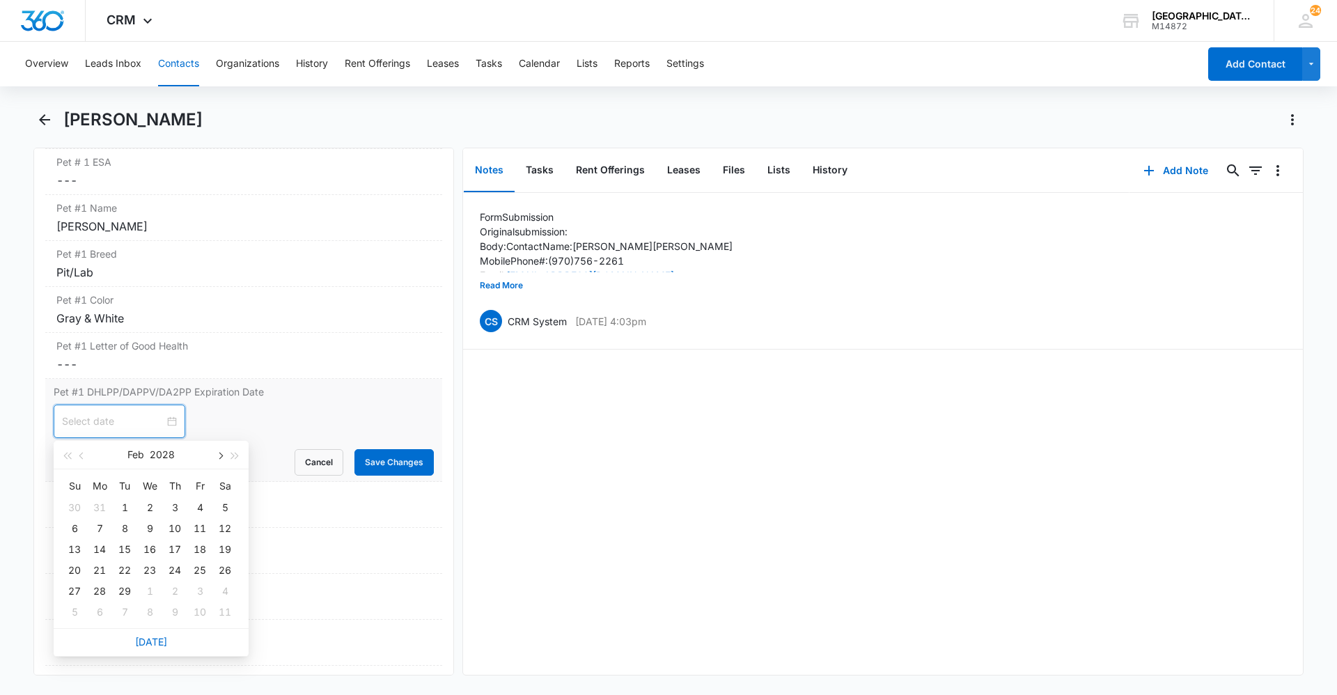
click at [218, 457] on span "button" at bounding box center [219, 456] width 7 height 7
type input "[DATE]"
click at [102, 590] on div "27" at bounding box center [99, 591] width 17 height 17
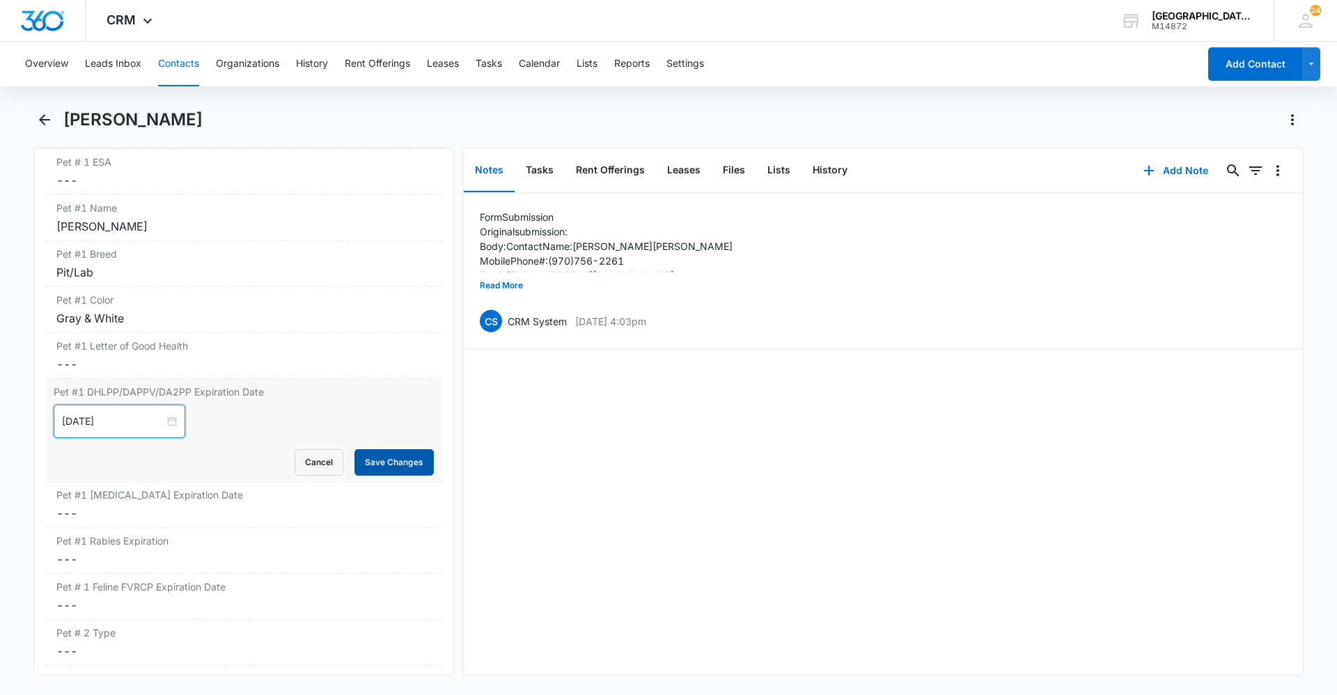
click at [384, 451] on button "Save Changes" at bounding box center [394, 462] width 79 height 26
click at [150, 549] on div "Pet #1 [MEDICAL_DATA] Expiration Cancel Save Changes ---" at bounding box center [243, 551] width 397 height 46
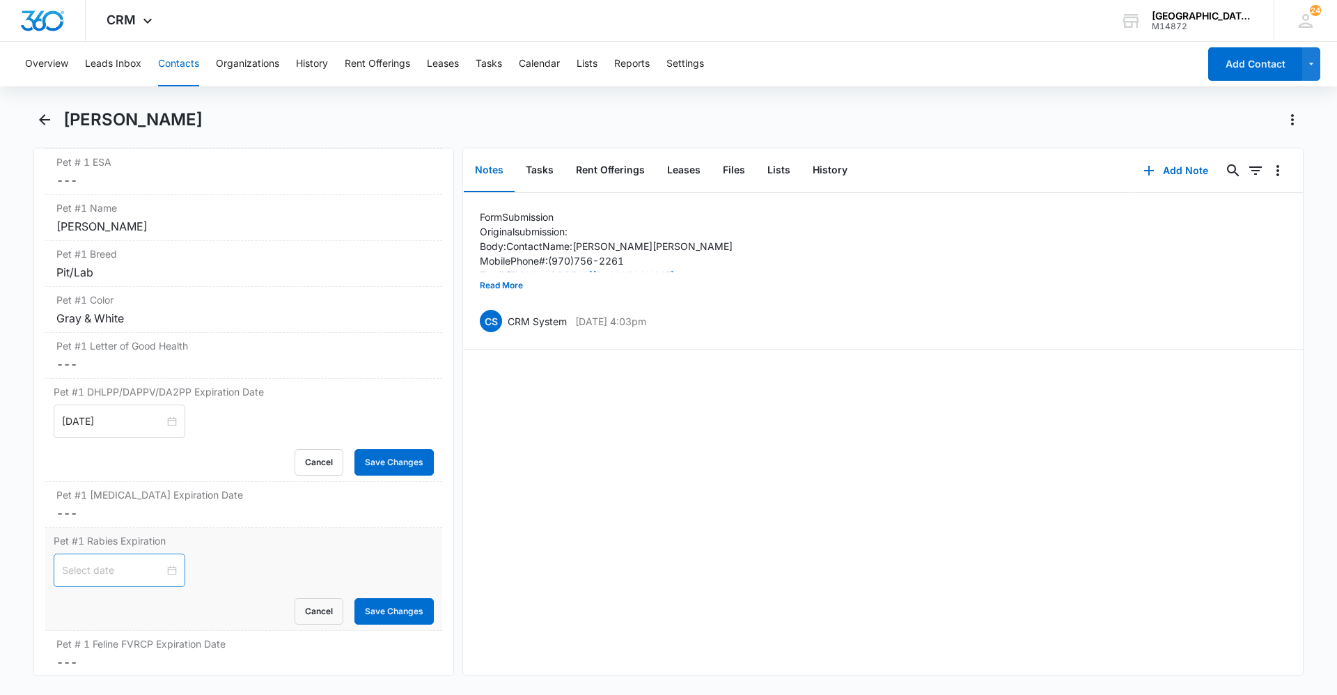
click at [126, 563] on input at bounding box center [113, 570] width 102 height 15
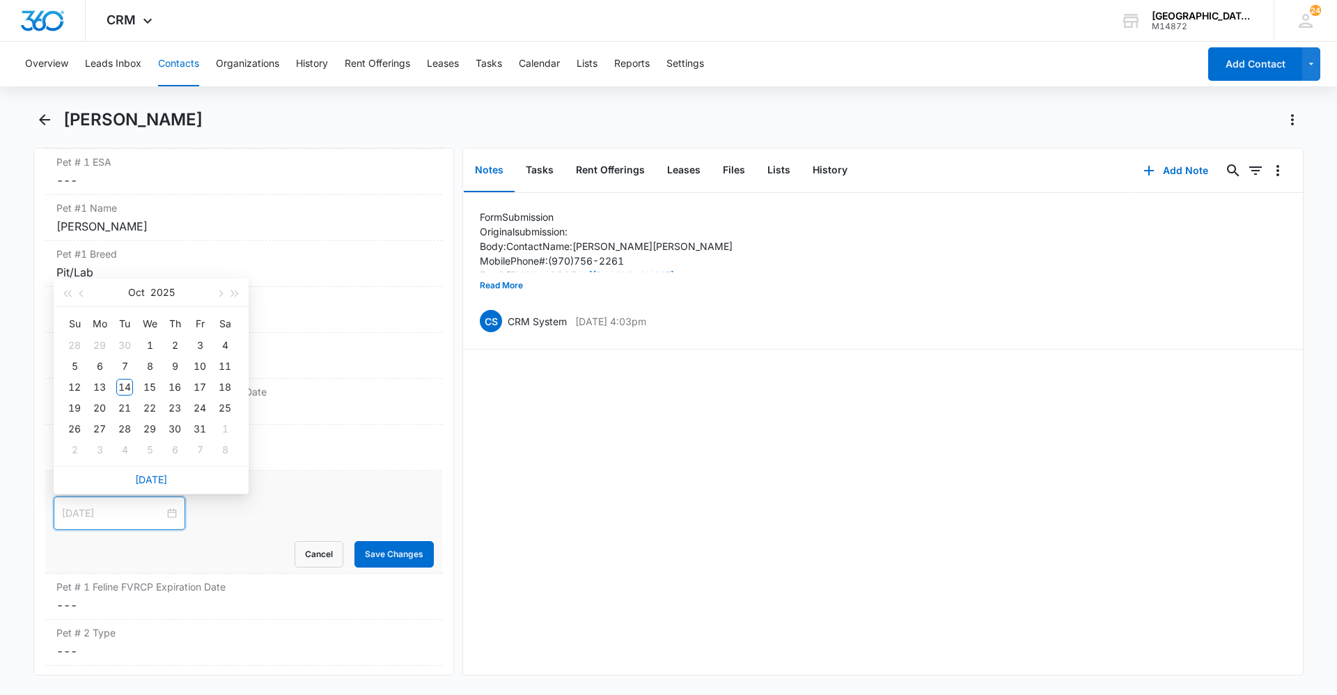
type input "[DATE]"
click at [235, 295] on span "button" at bounding box center [235, 293] width 7 height 7
click at [82, 290] on span "button" at bounding box center [82, 293] width 7 height 7
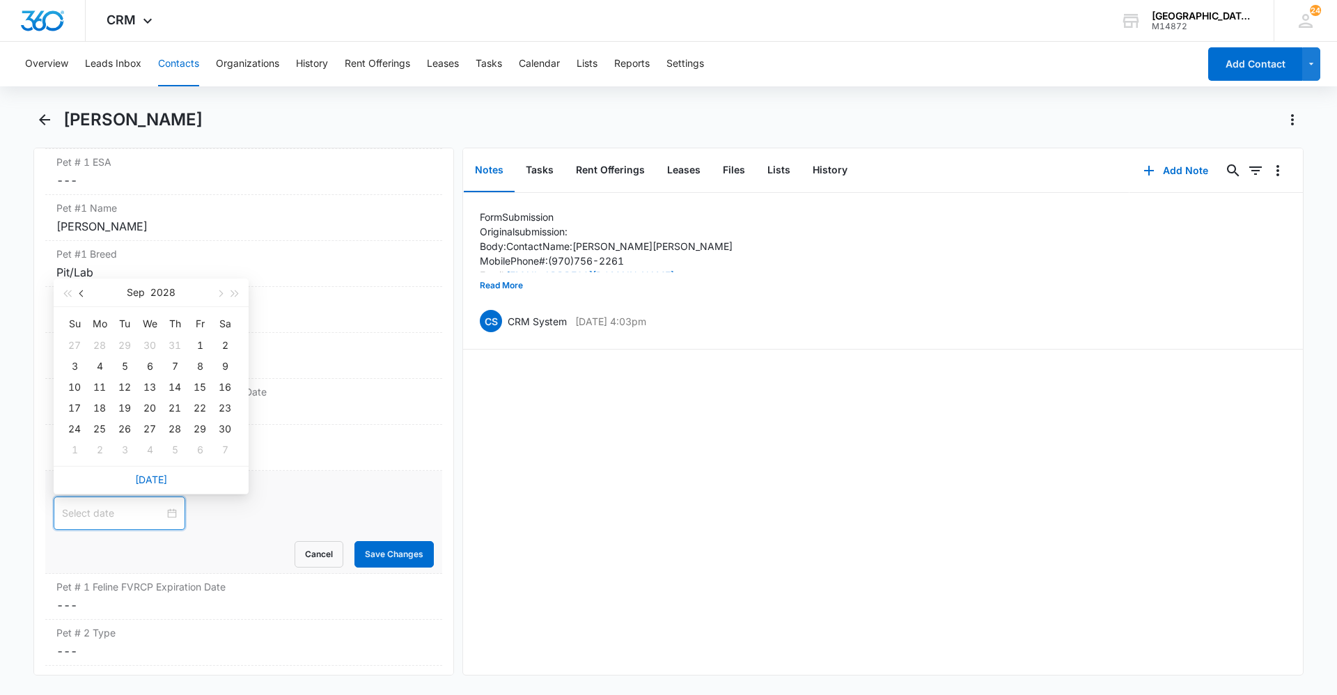
click at [82, 290] on span "button" at bounding box center [82, 293] width 7 height 7
click at [82, 291] on span "button" at bounding box center [82, 293] width 7 height 7
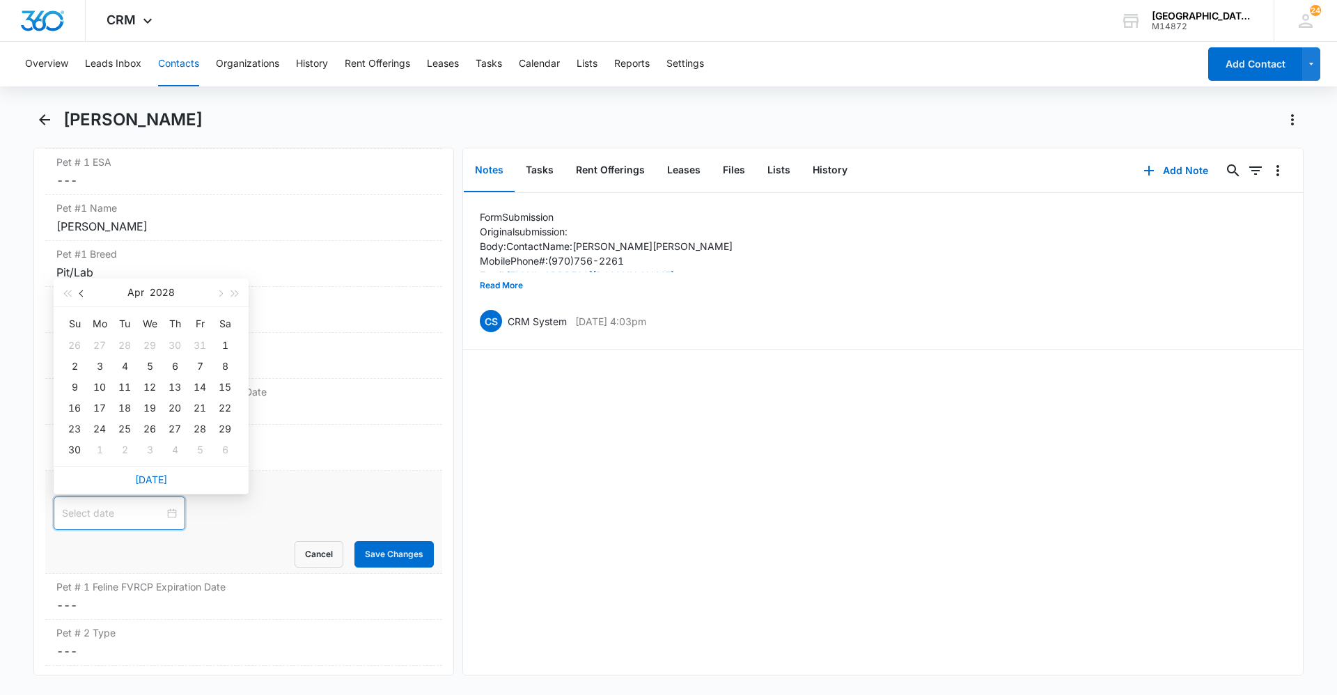
click at [82, 291] on span "button" at bounding box center [82, 293] width 7 height 7
type input "[DATE]"
click at [104, 428] on div "27" at bounding box center [99, 429] width 17 height 17
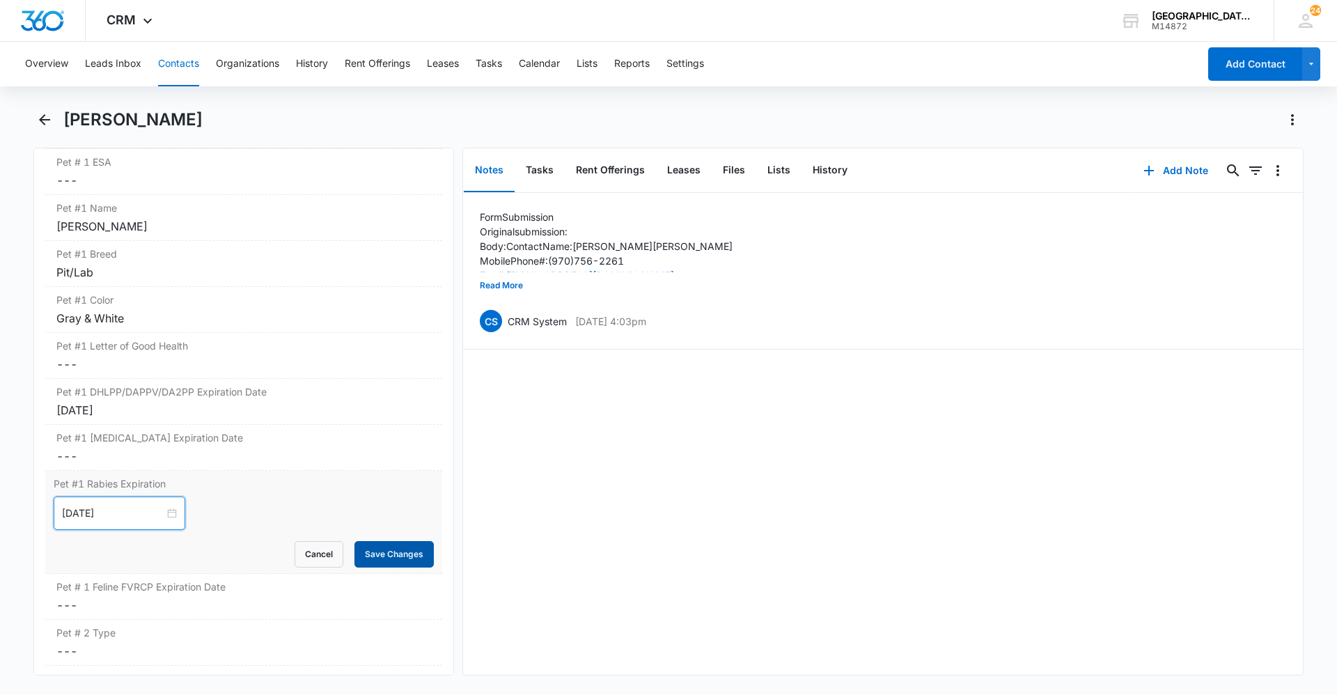
click at [375, 558] on button "Save Changes" at bounding box center [394, 554] width 79 height 26
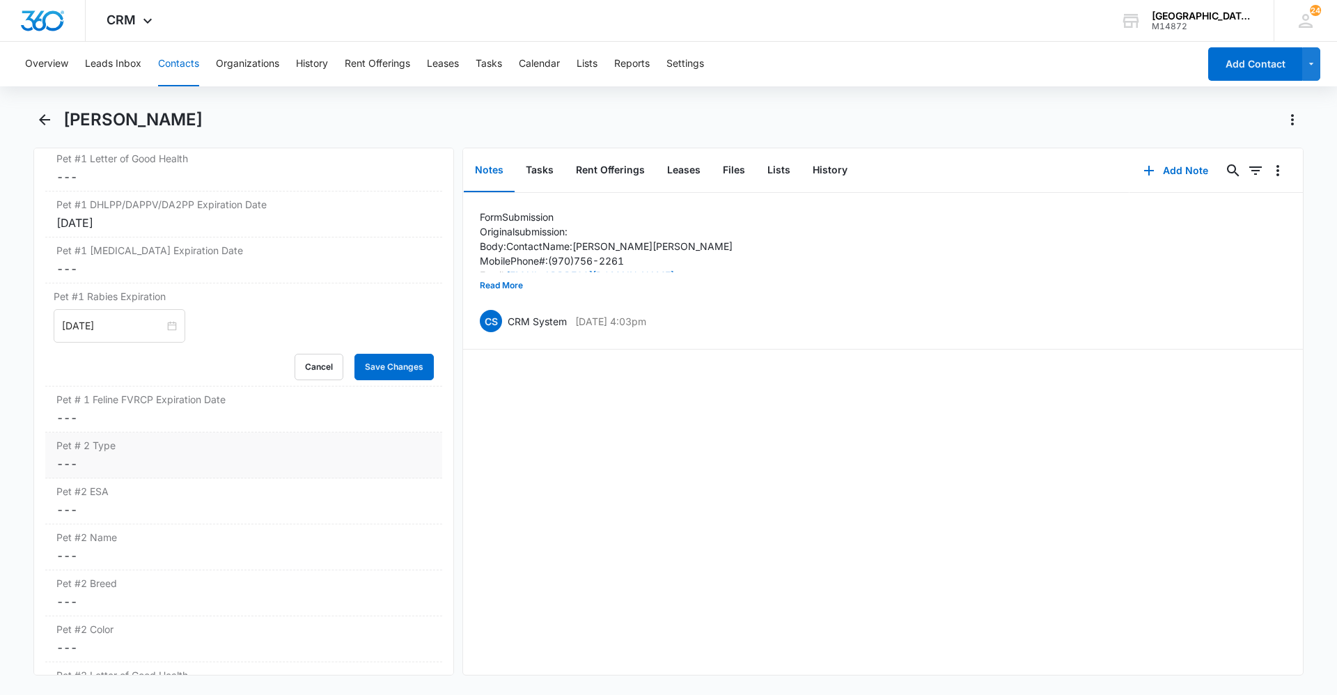
scroll to position [2155, 0]
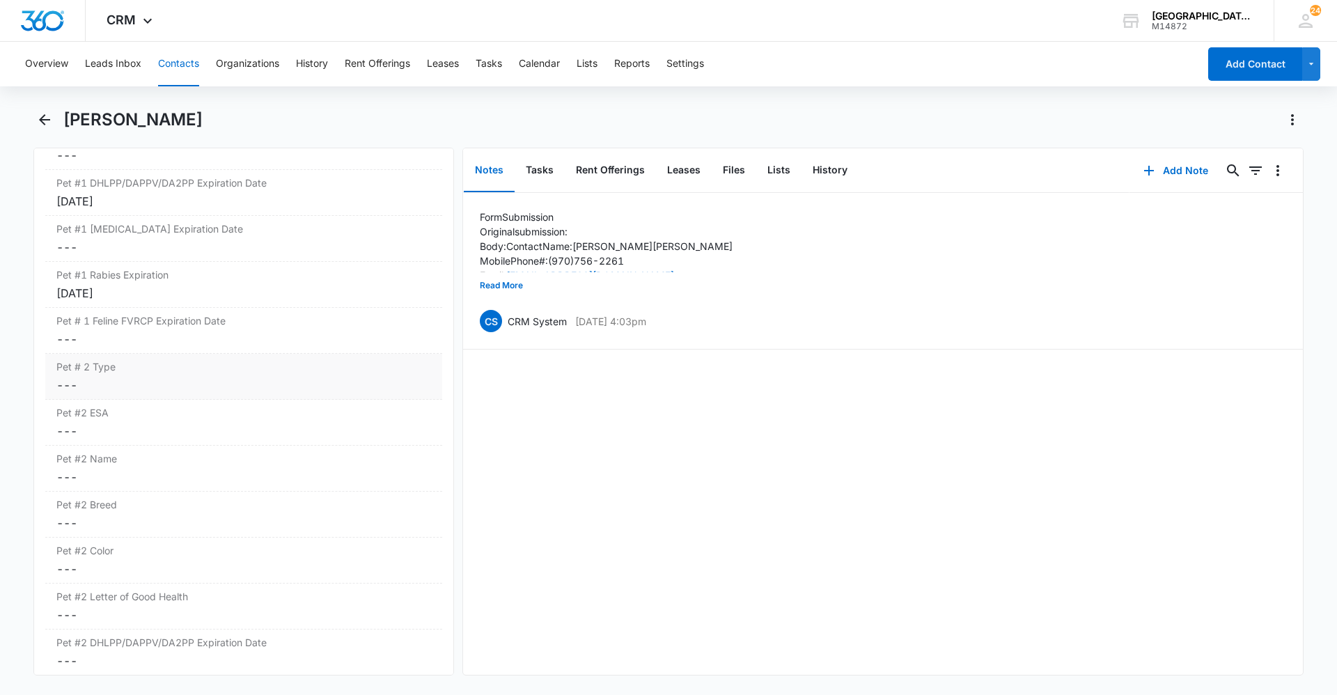
click at [142, 398] on div "Pet # 2 Type Cancel Save Changes ---" at bounding box center [243, 377] width 397 height 46
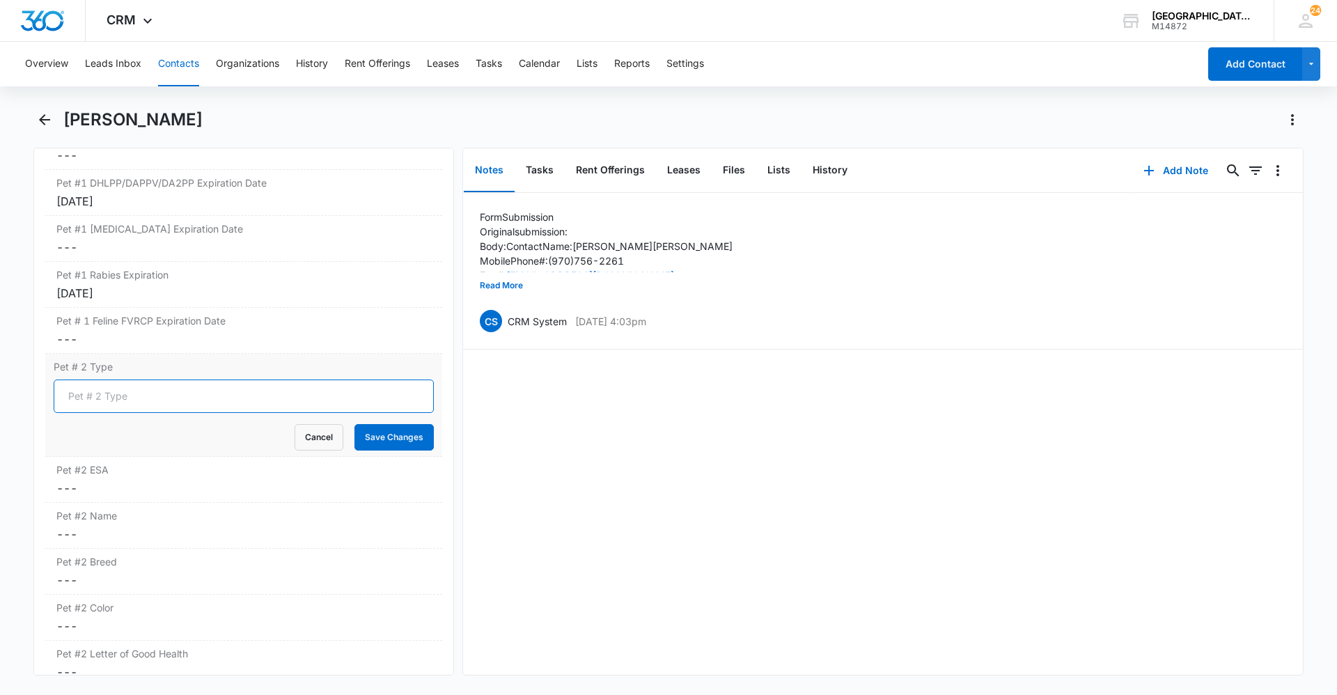
click at [142, 398] on input "Pet # 2 Type" at bounding box center [244, 396] width 380 height 33
type input "Dog"
click at [374, 429] on button "Save Changes" at bounding box center [394, 437] width 79 height 26
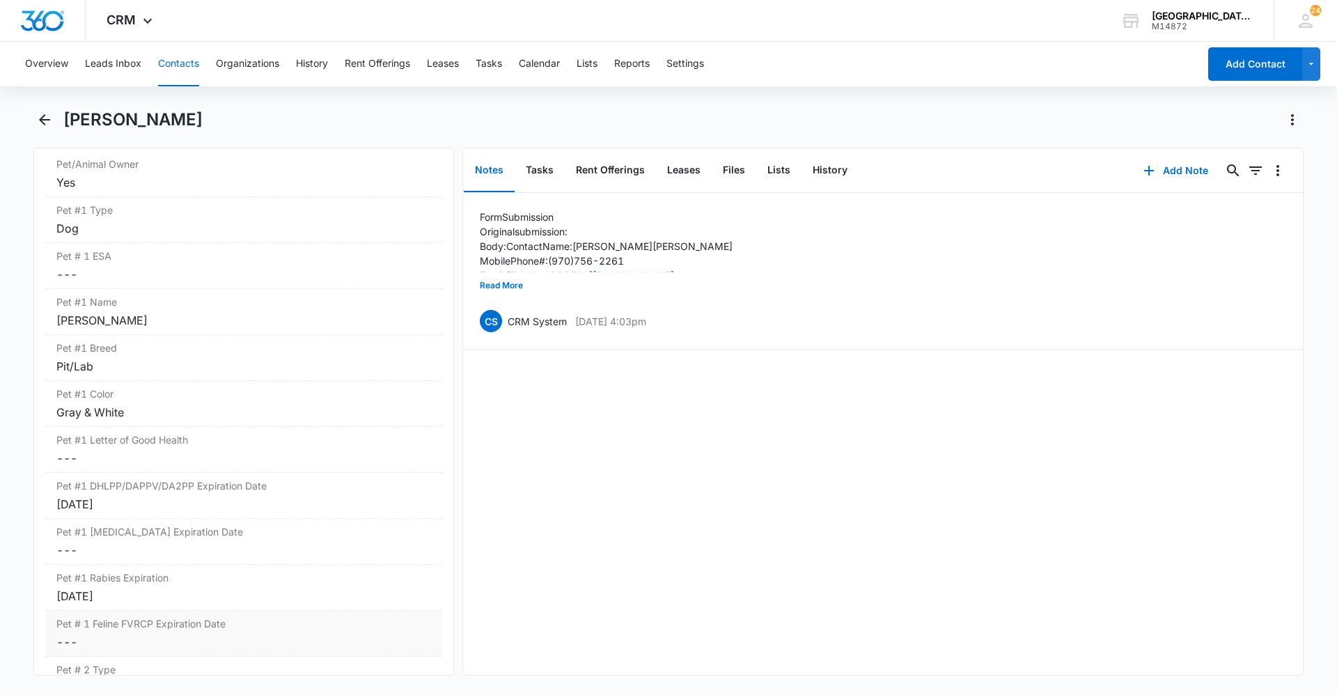
scroll to position [1806, 0]
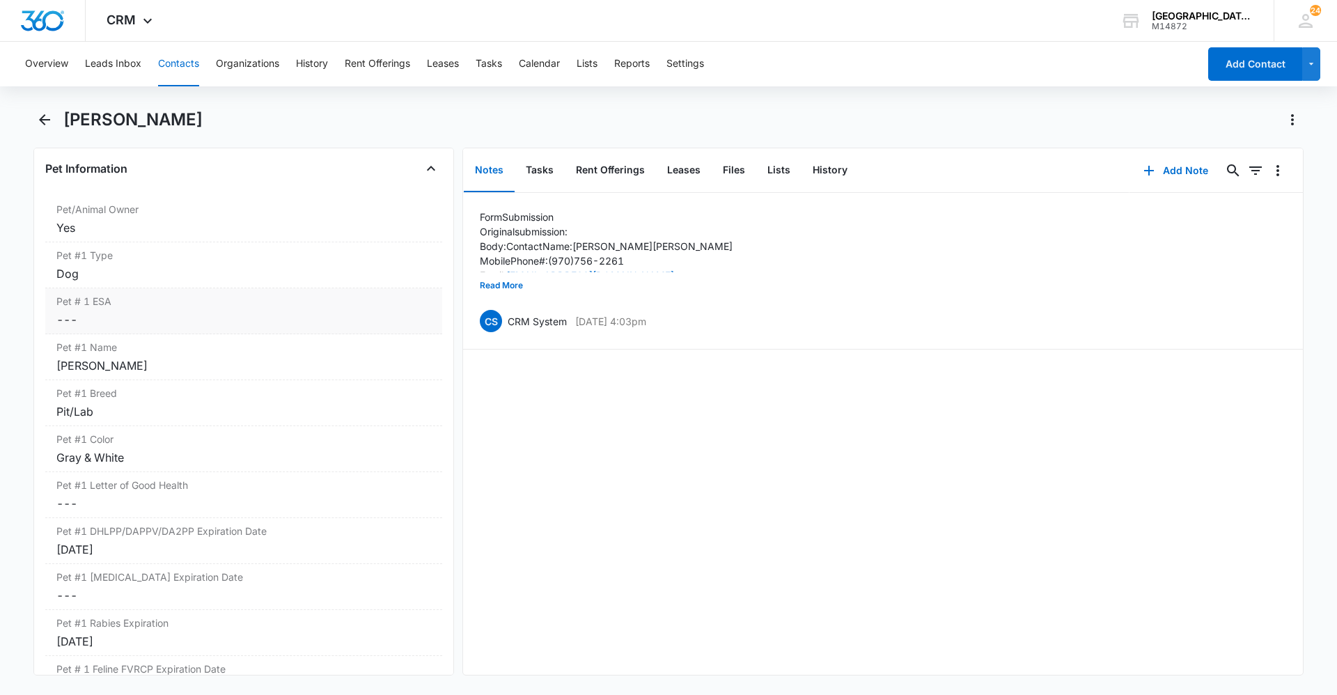
click at [200, 321] on dd "Cancel Save Changes ---" at bounding box center [243, 319] width 375 height 17
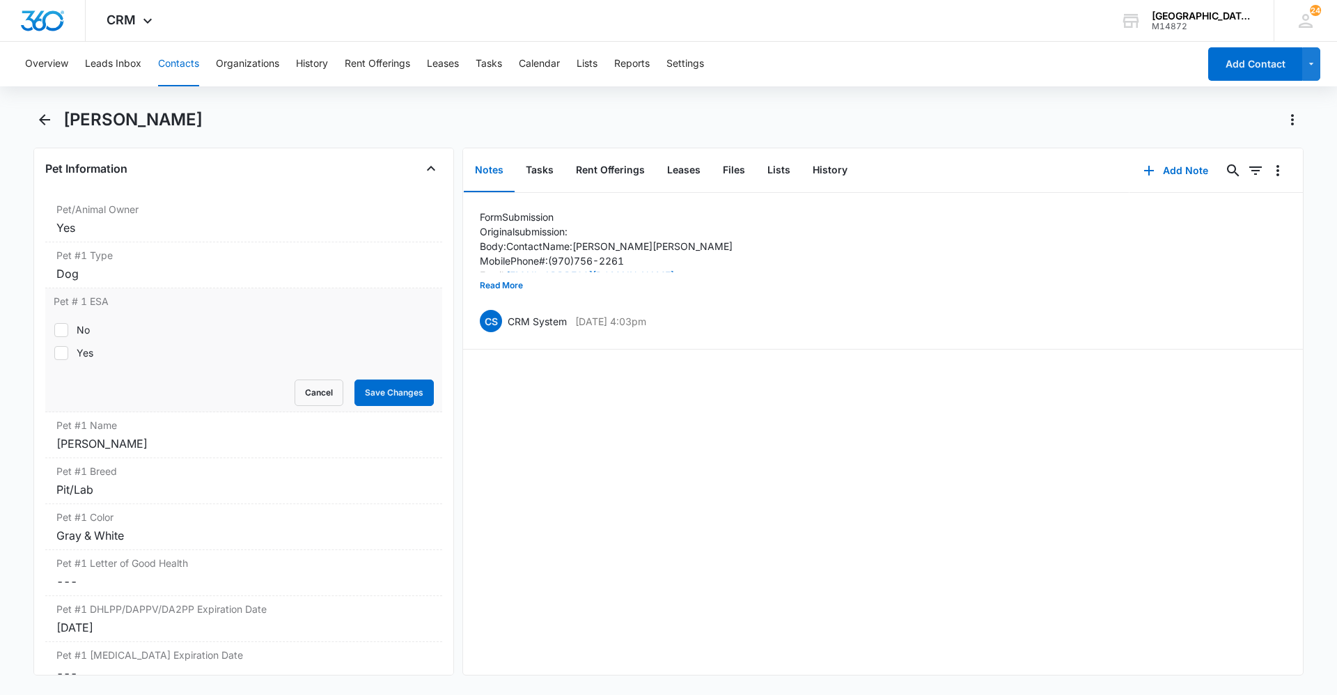
click at [95, 334] on label "No" at bounding box center [244, 330] width 380 height 15
click at [54, 330] on input "No" at bounding box center [54, 329] width 1 height 1
checkbox input "true"
click at [391, 382] on button "Save Changes" at bounding box center [394, 393] width 79 height 26
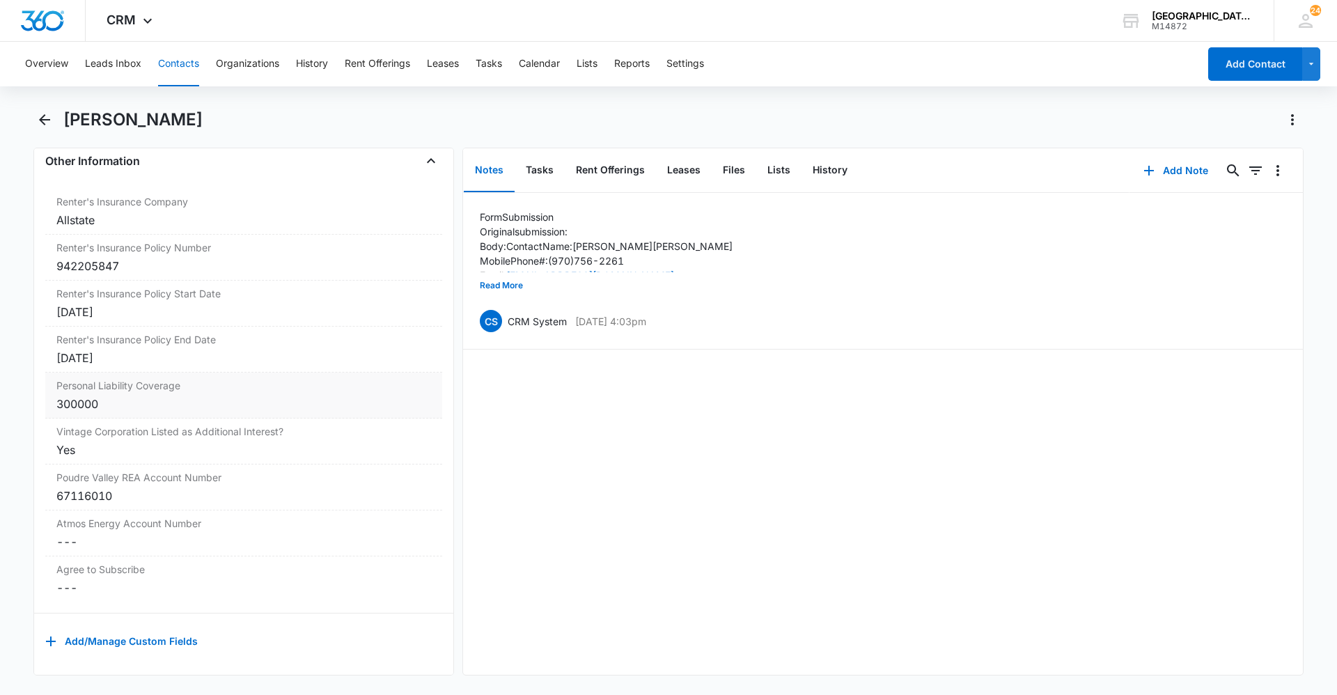
scroll to position [2851, 0]
click at [150, 516] on label "Atmos Energy Account Number" at bounding box center [243, 523] width 375 height 15
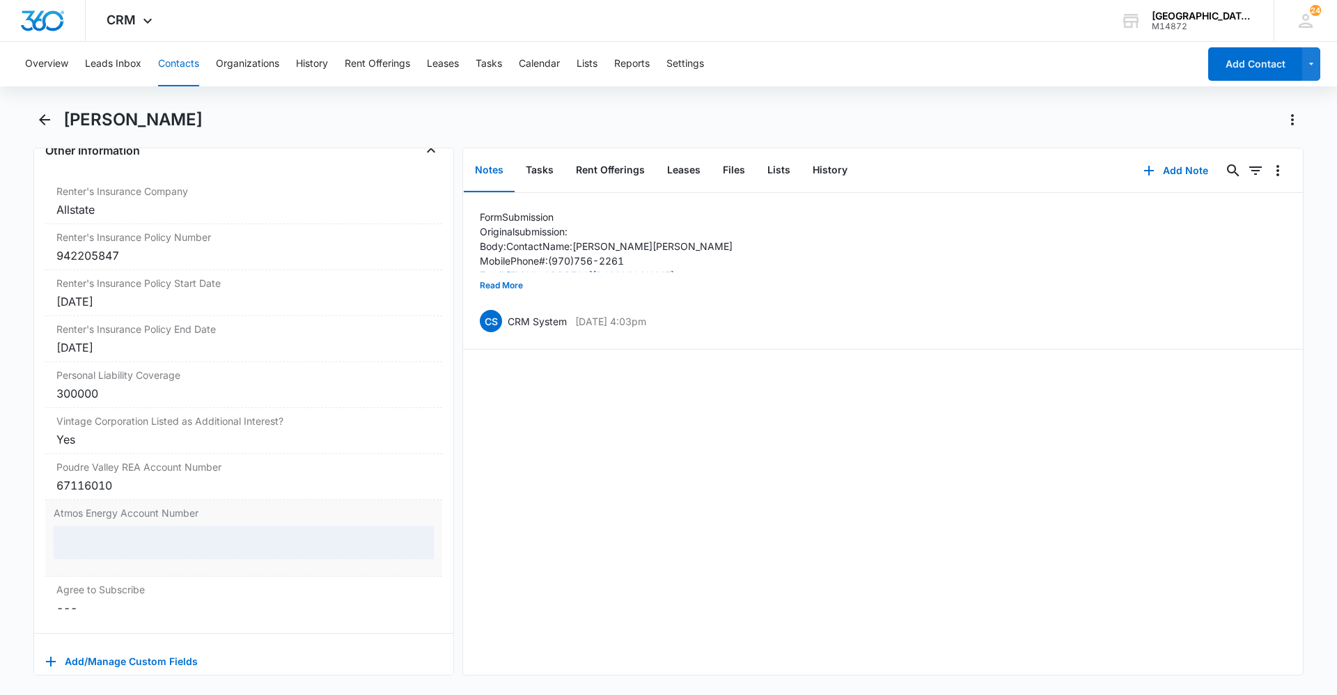
click at [153, 537] on div at bounding box center [244, 542] width 380 height 33
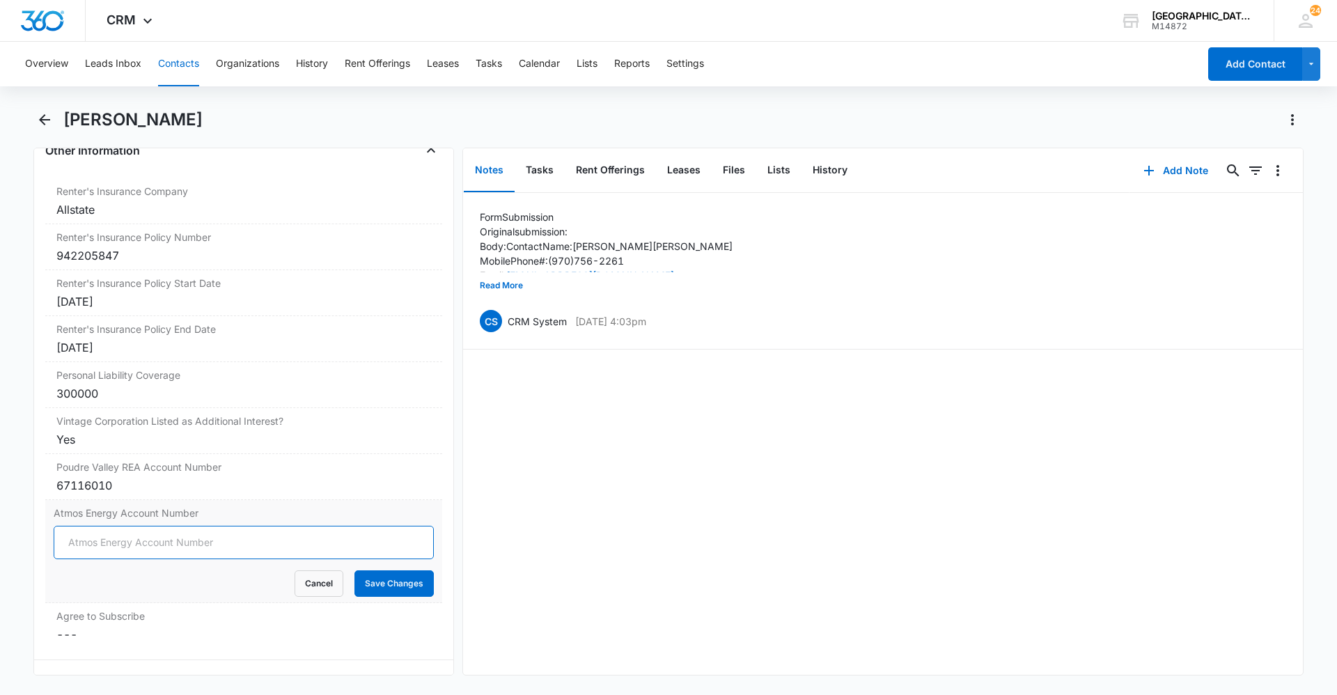
click at [152, 536] on input "Atmos Energy Account Number" at bounding box center [244, 542] width 380 height 33
paste input "3074380576"
type input "3074380576"
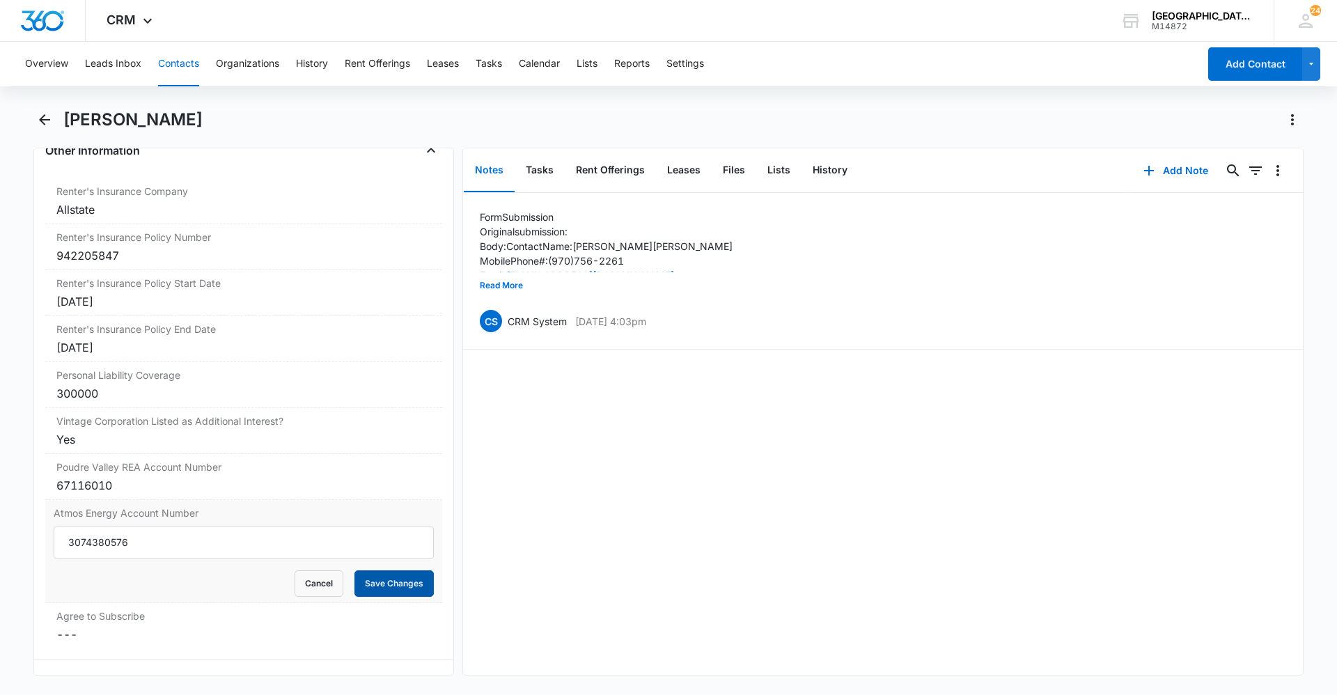
click at [359, 576] on button "Save Changes" at bounding box center [394, 584] width 79 height 26
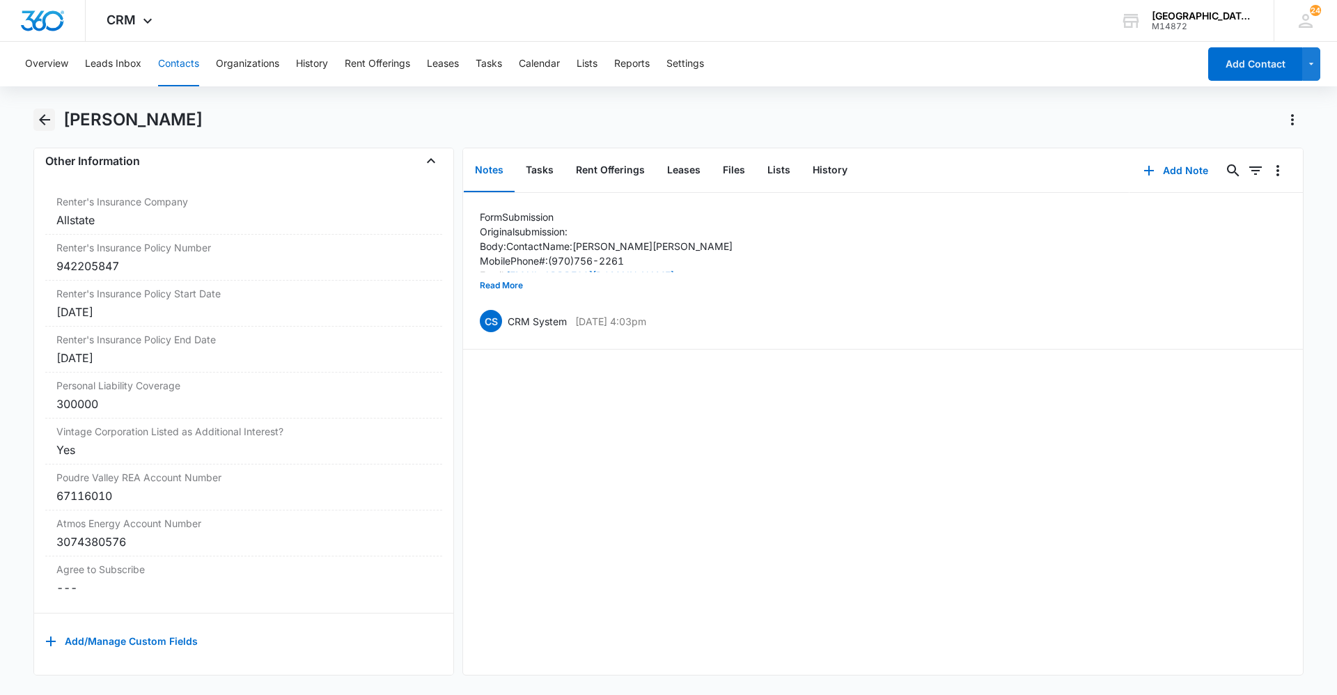
click at [42, 121] on icon "Back" at bounding box center [44, 119] width 17 height 17
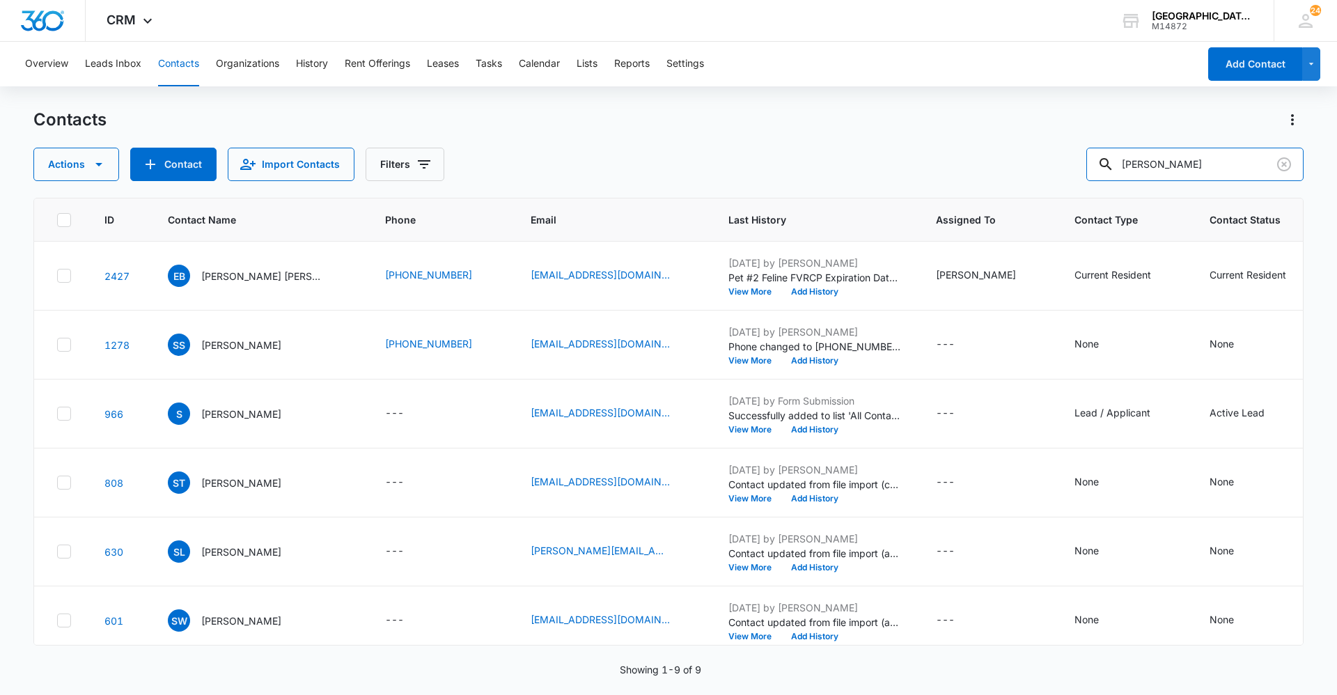
drag, startPoint x: 1192, startPoint y: 155, endPoint x: 637, endPoint y: 167, distance: 555.3
click at [701, 173] on div "Actions Contact Import Contacts Filters [PERSON_NAME]" at bounding box center [668, 164] width 1271 height 33
type input "[PERSON_NAME]"
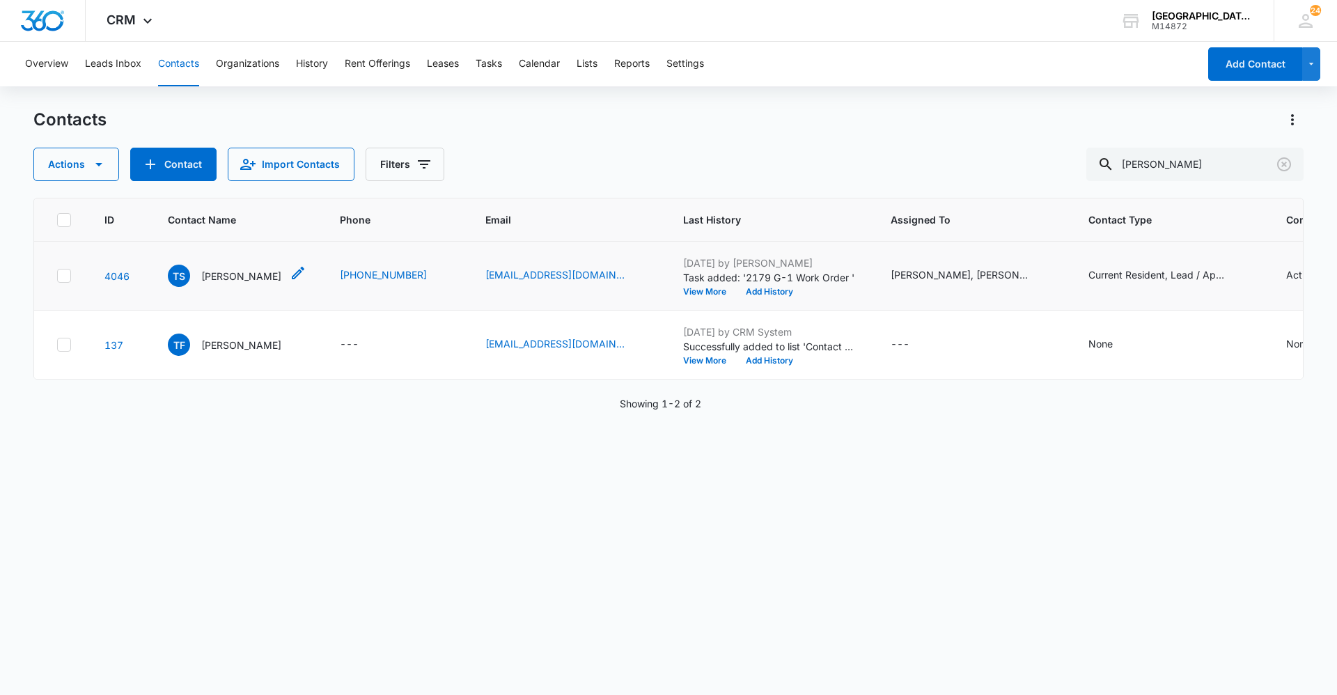
click at [214, 282] on p "[PERSON_NAME]" at bounding box center [241, 276] width 80 height 15
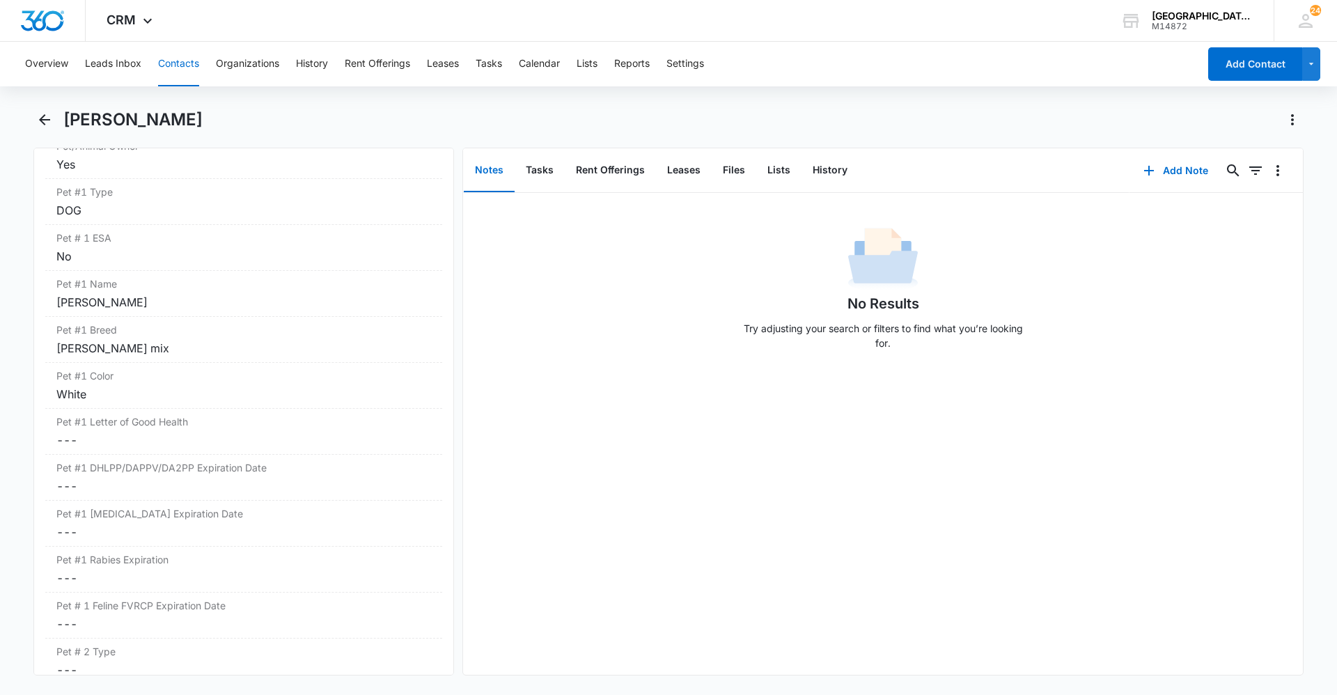
scroll to position [1811, 0]
